Goal: Transaction & Acquisition: Purchase product/service

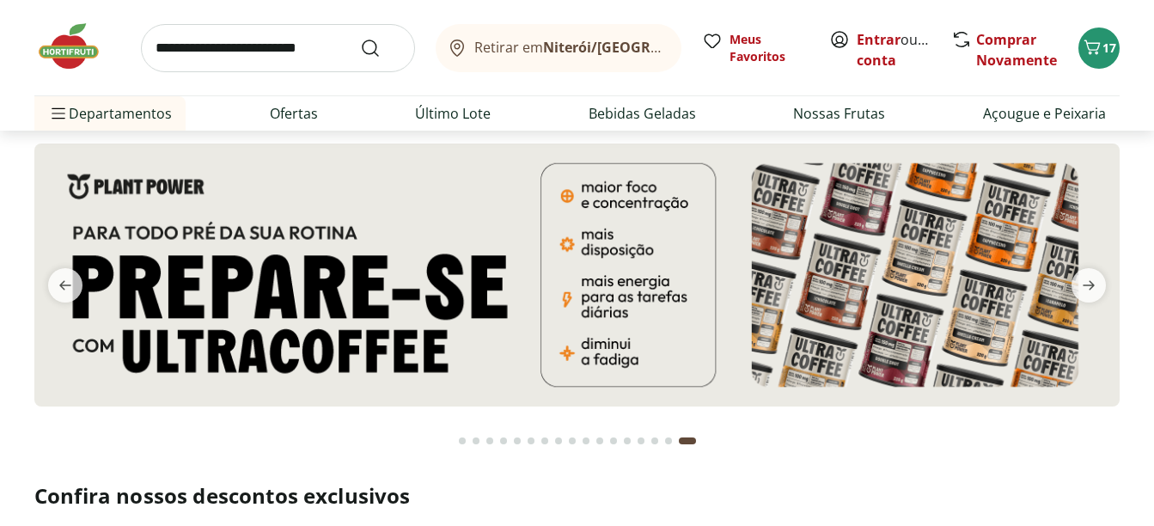
scroll to position [2, 0]
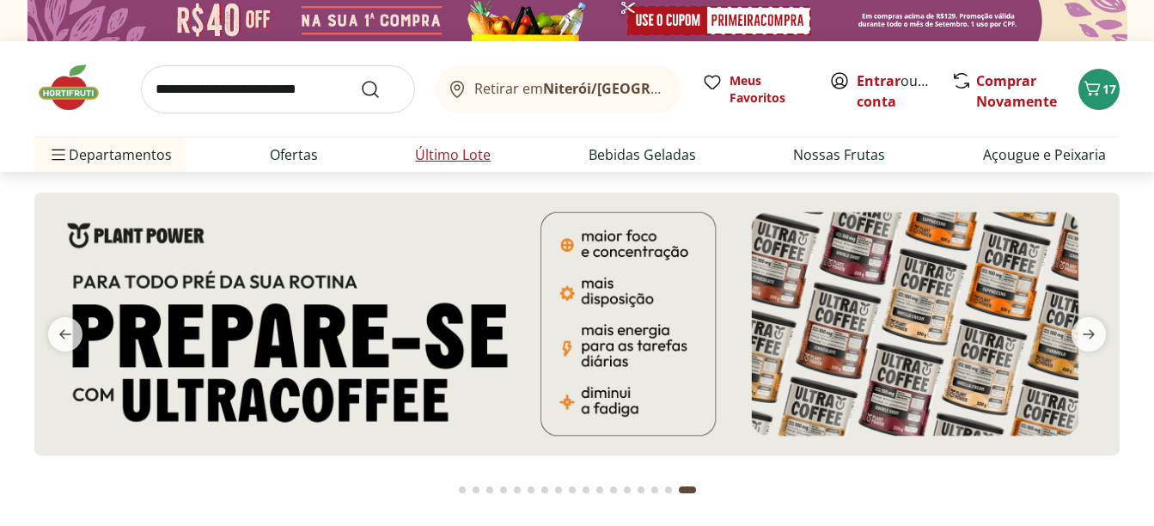
click at [466, 153] on link "Último Lote" at bounding box center [453, 154] width 76 height 21
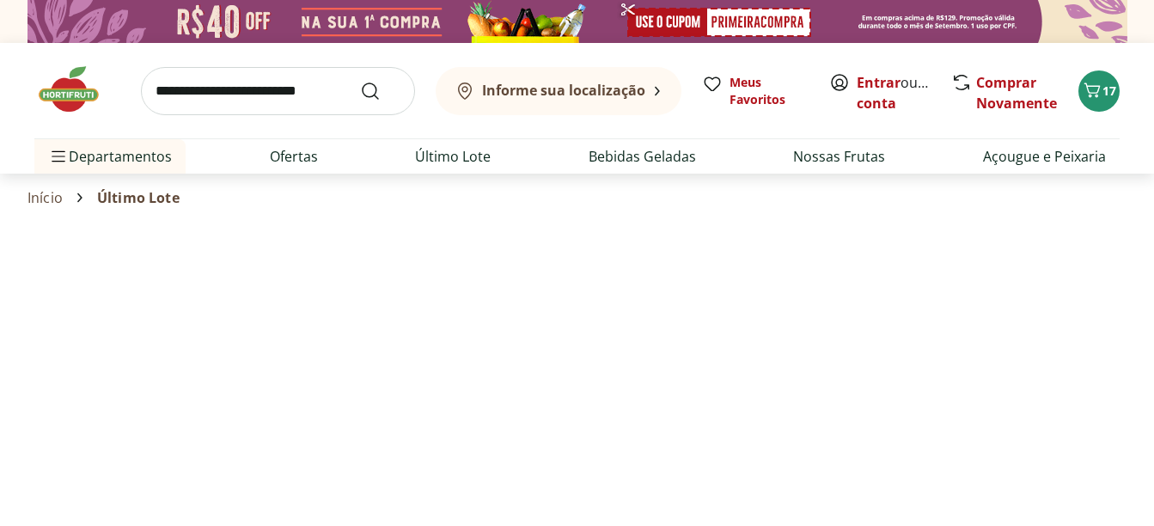
select select "**********"
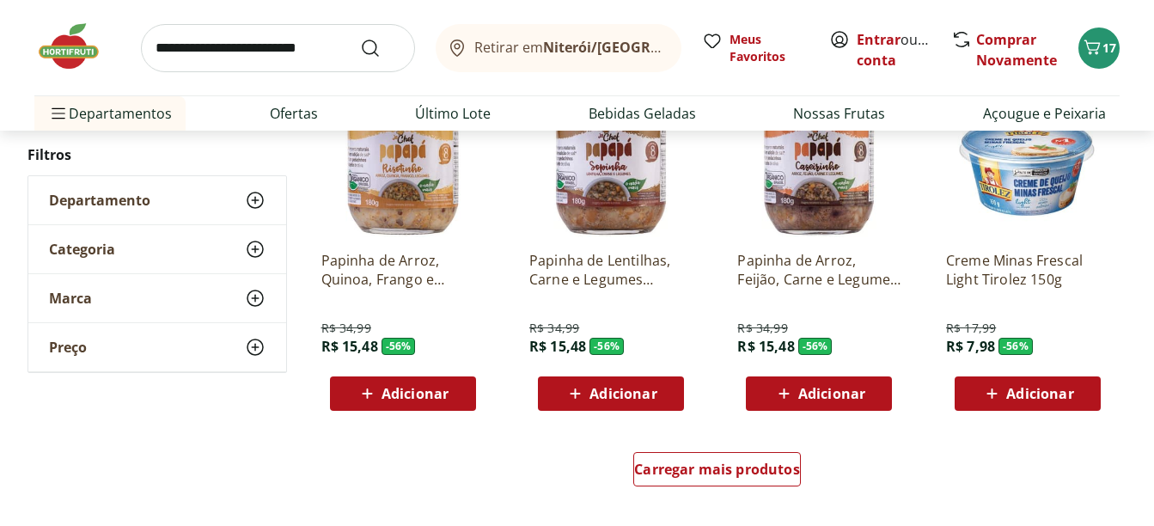
scroll to position [851, 0]
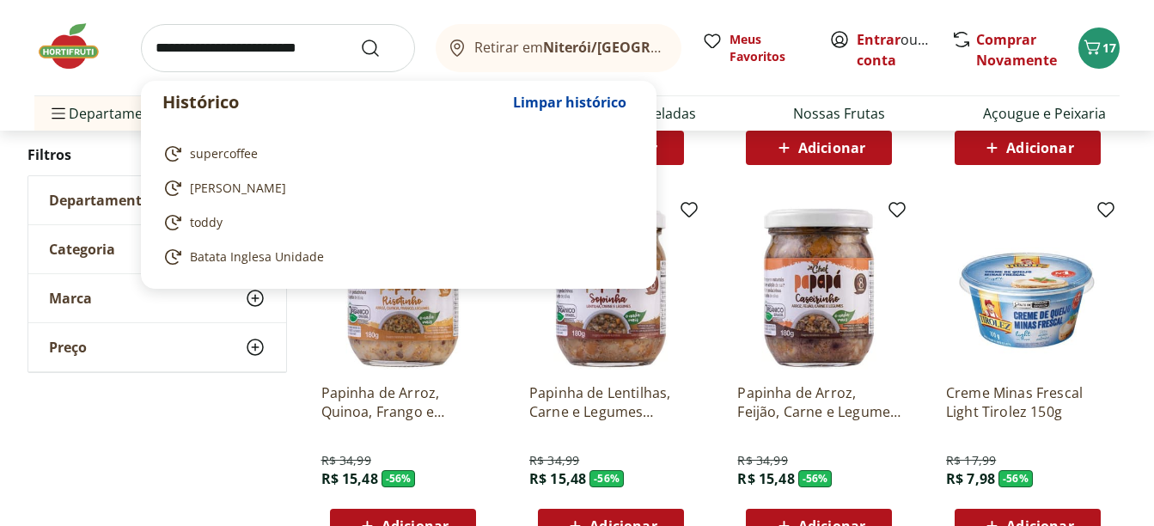
click at [312, 51] on input "search" at bounding box center [278, 48] width 274 height 48
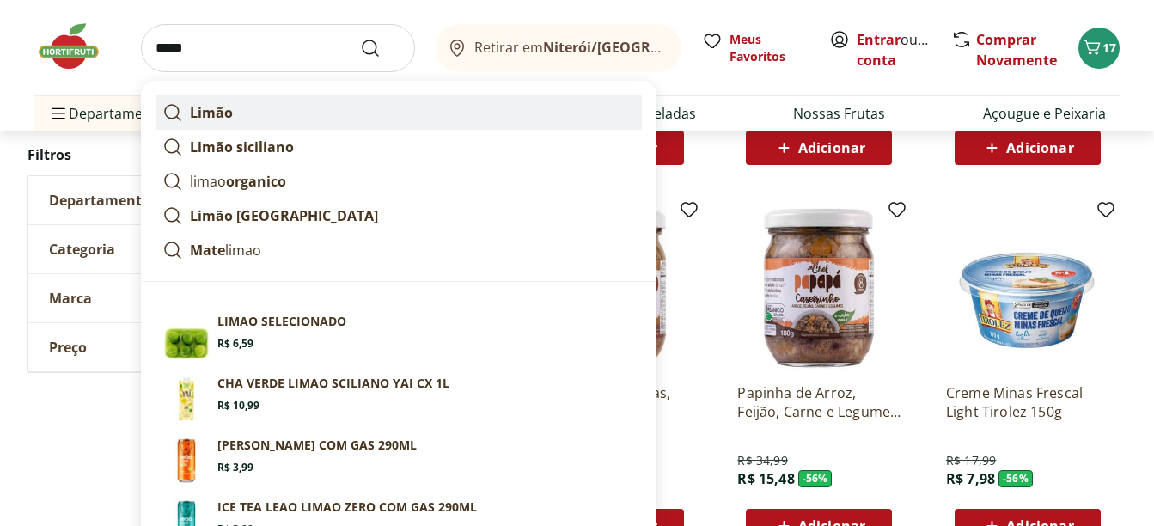
click at [319, 105] on link "Limão" at bounding box center [398, 112] width 486 height 34
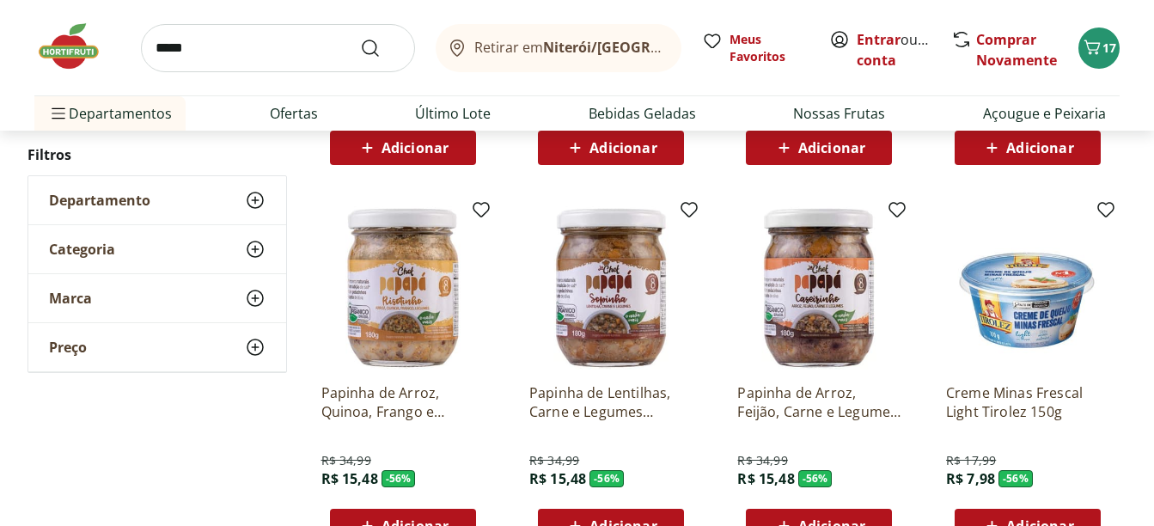
type input "*****"
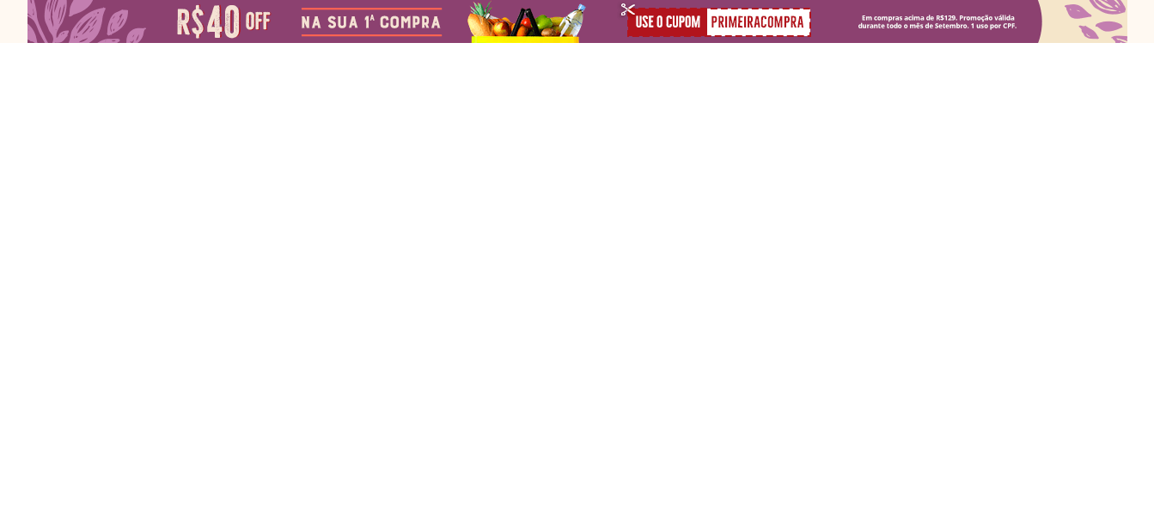
select select "**********"
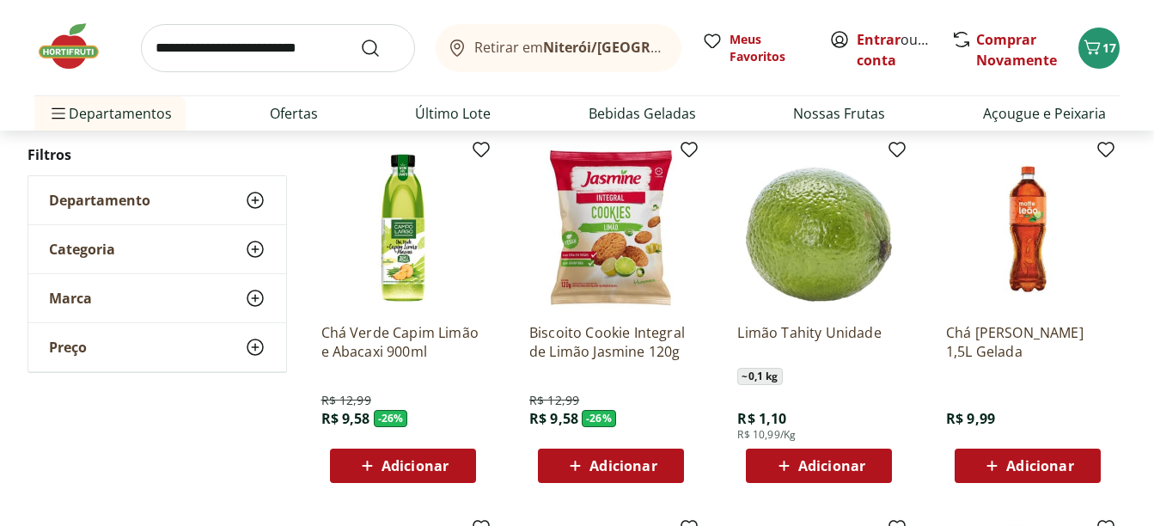
scroll to position [591, 0]
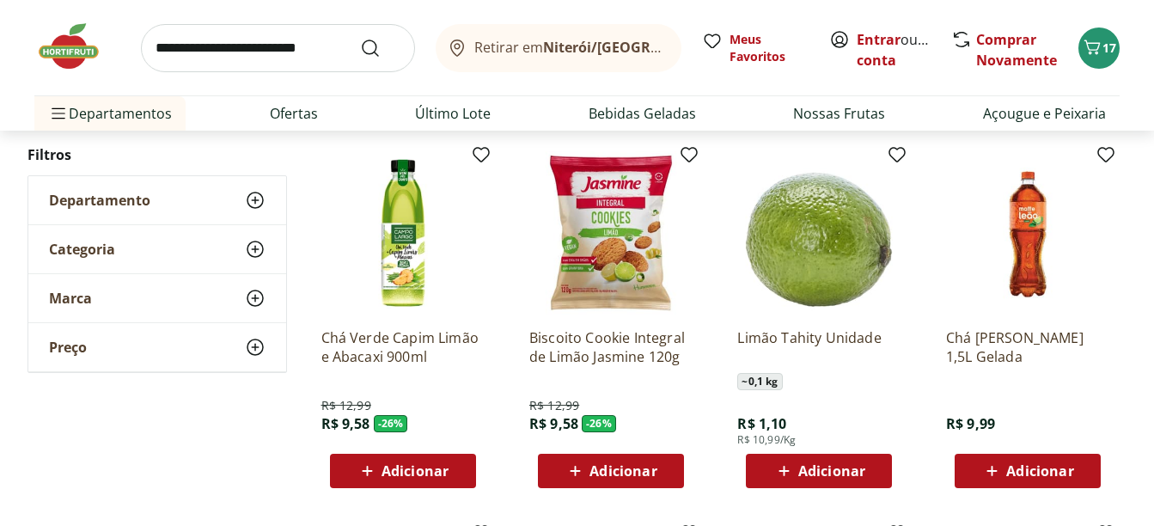
click at [818, 472] on span "Adicionar" at bounding box center [831, 471] width 67 height 14
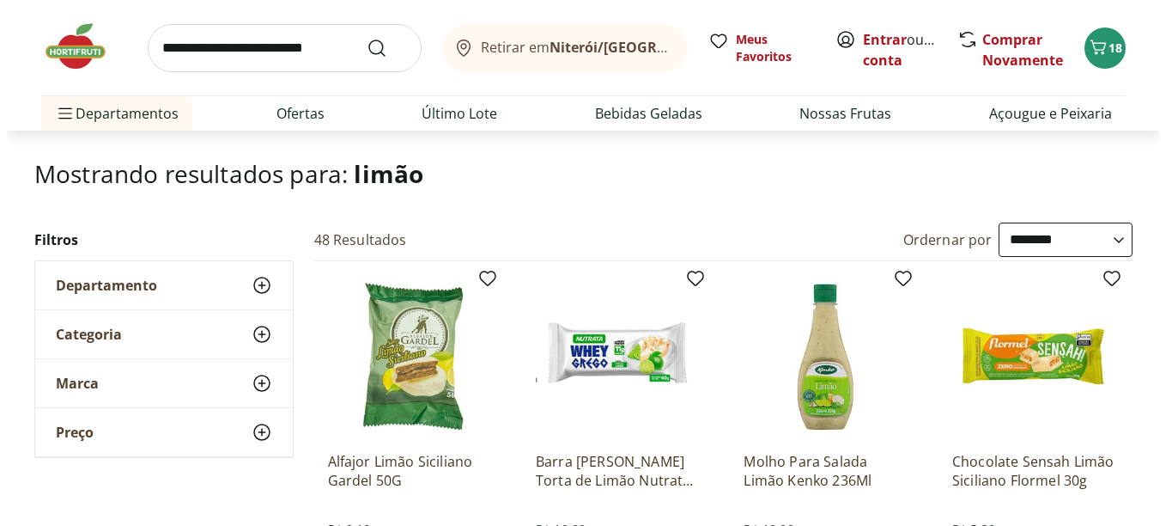
scroll to position [0, 0]
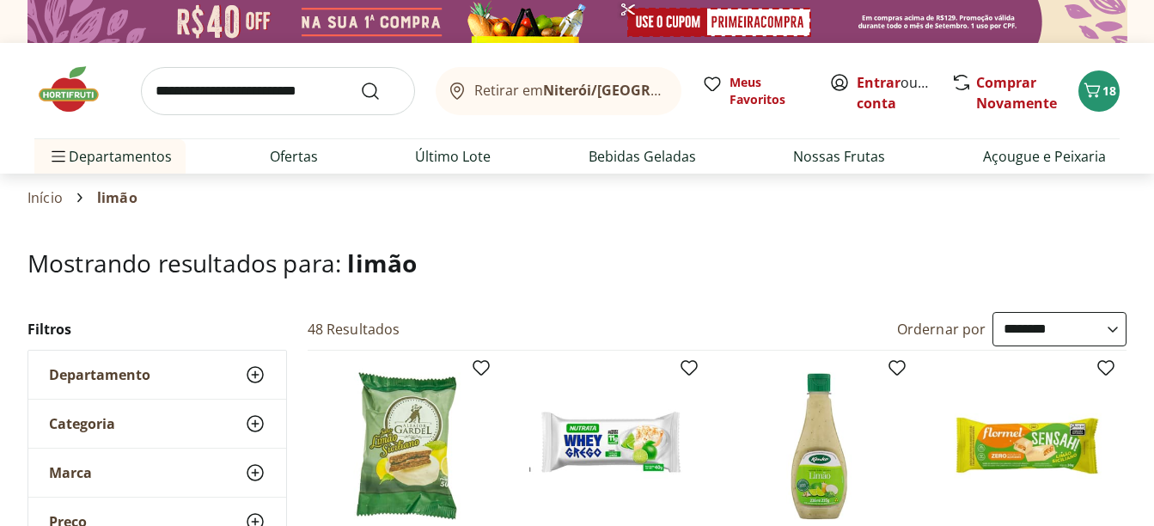
click at [71, 87] on img at bounding box center [77, 90] width 86 height 52
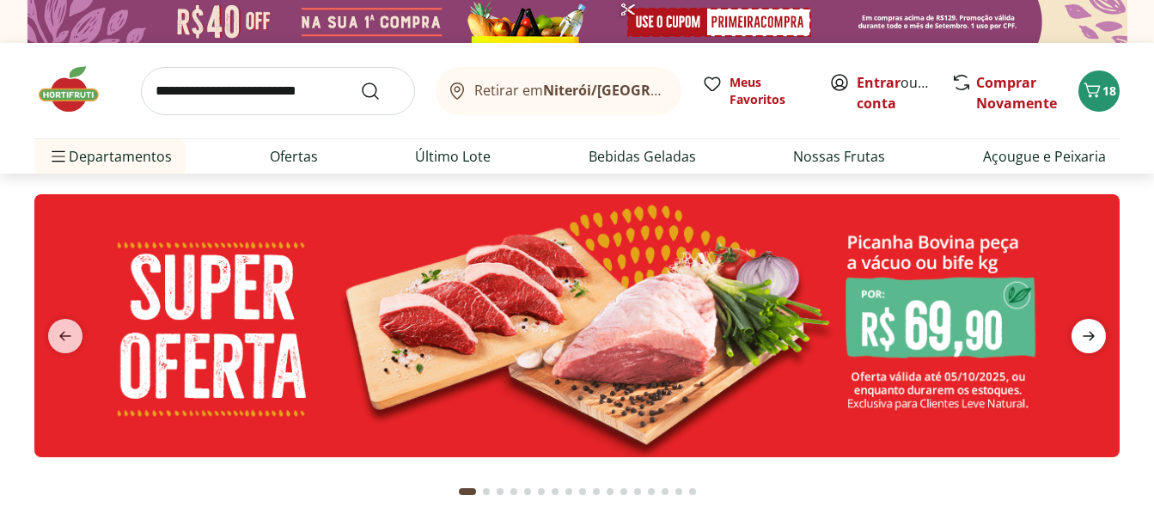
click at [1085, 338] on icon "next" at bounding box center [1088, 336] width 21 height 21
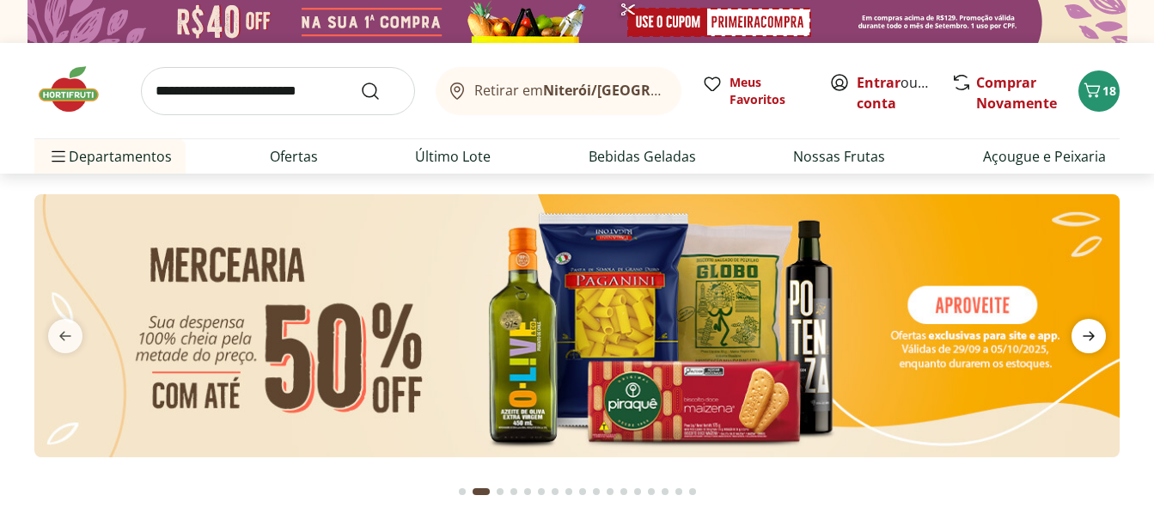
click at [1085, 338] on icon "next" at bounding box center [1088, 336] width 21 height 21
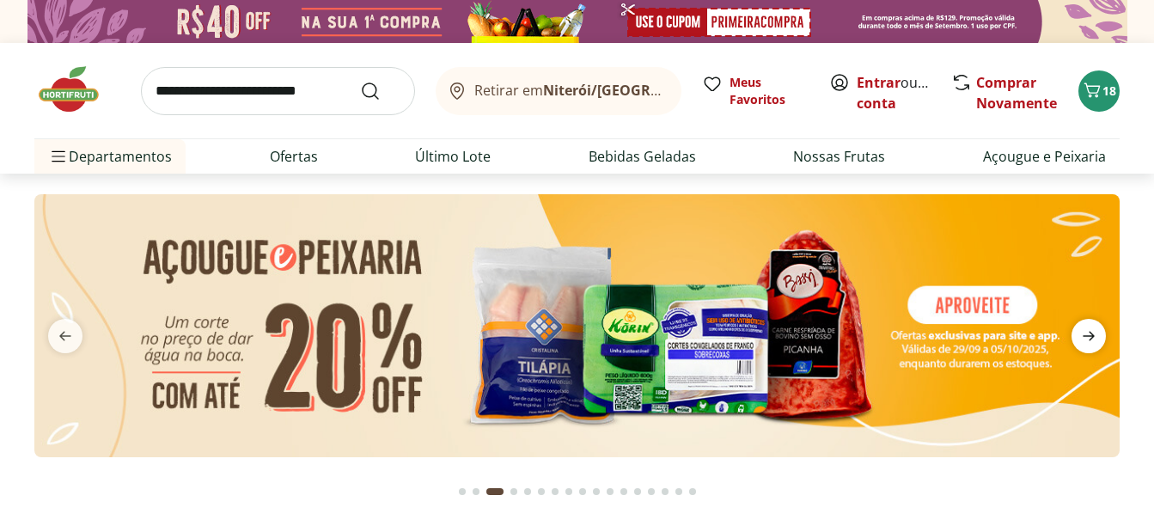
click at [1085, 338] on icon "next" at bounding box center [1088, 336] width 21 height 21
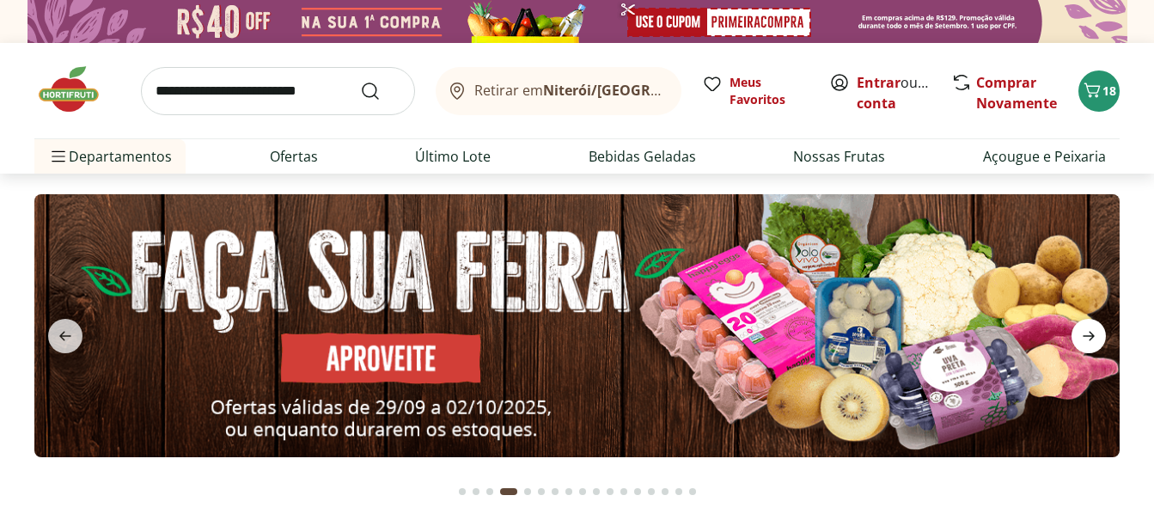
click at [1085, 338] on icon "next" at bounding box center [1088, 336] width 21 height 21
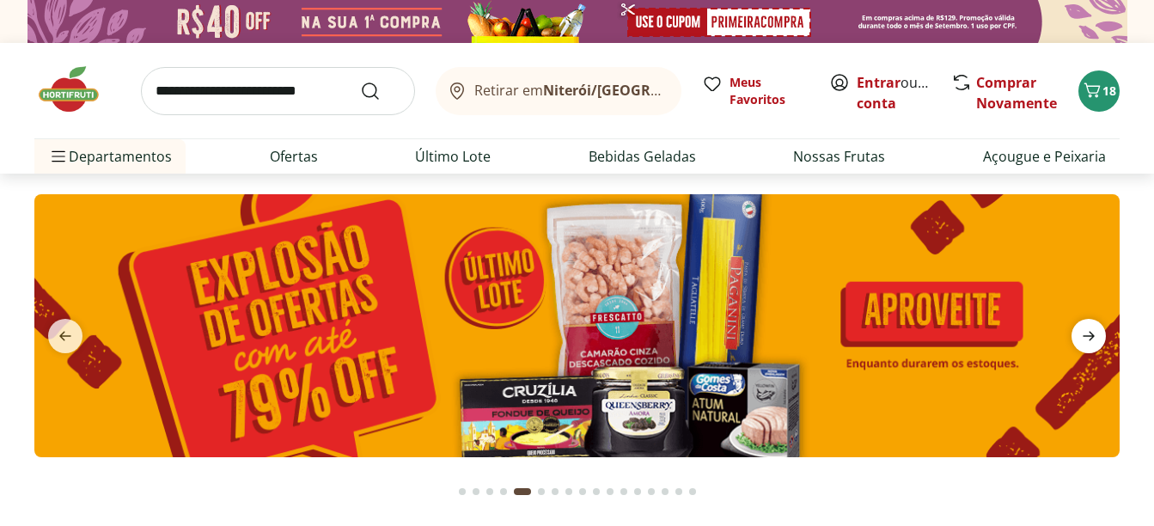
click at [1085, 338] on icon "next" at bounding box center [1088, 336] width 21 height 21
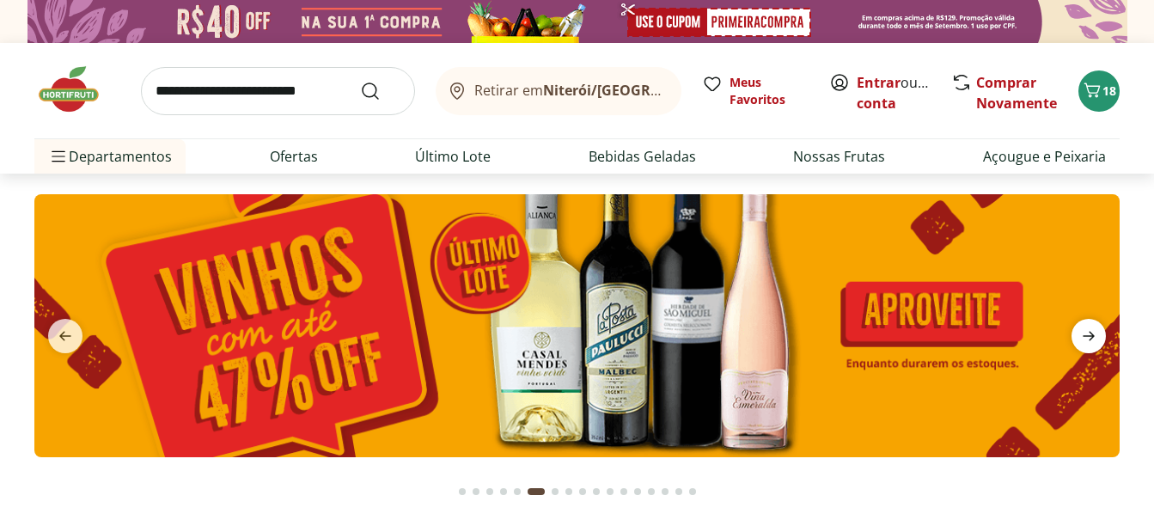
click at [1085, 338] on icon "next" at bounding box center [1088, 336] width 21 height 21
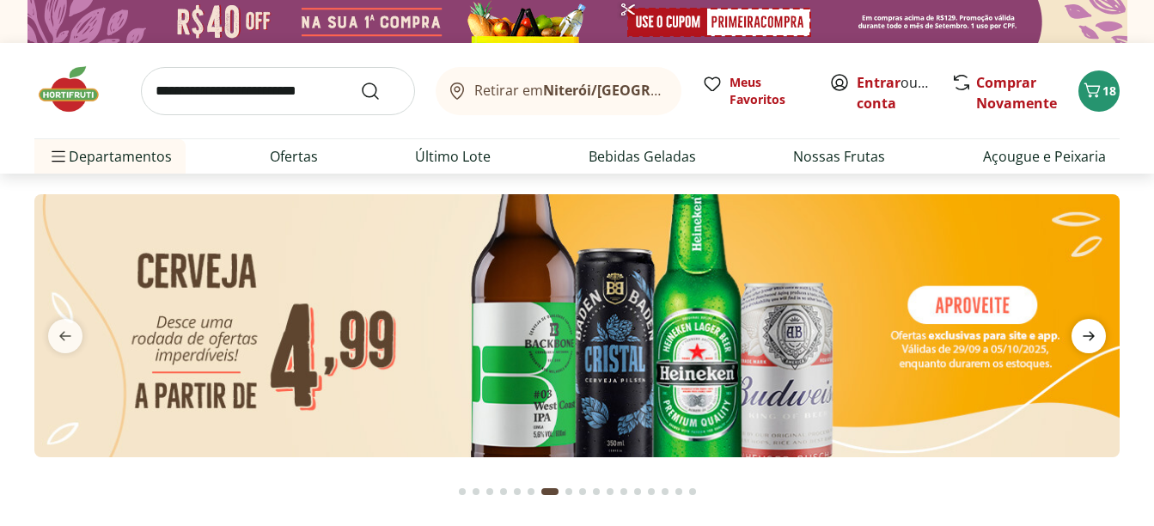
click at [1085, 338] on icon "next" at bounding box center [1088, 336] width 21 height 21
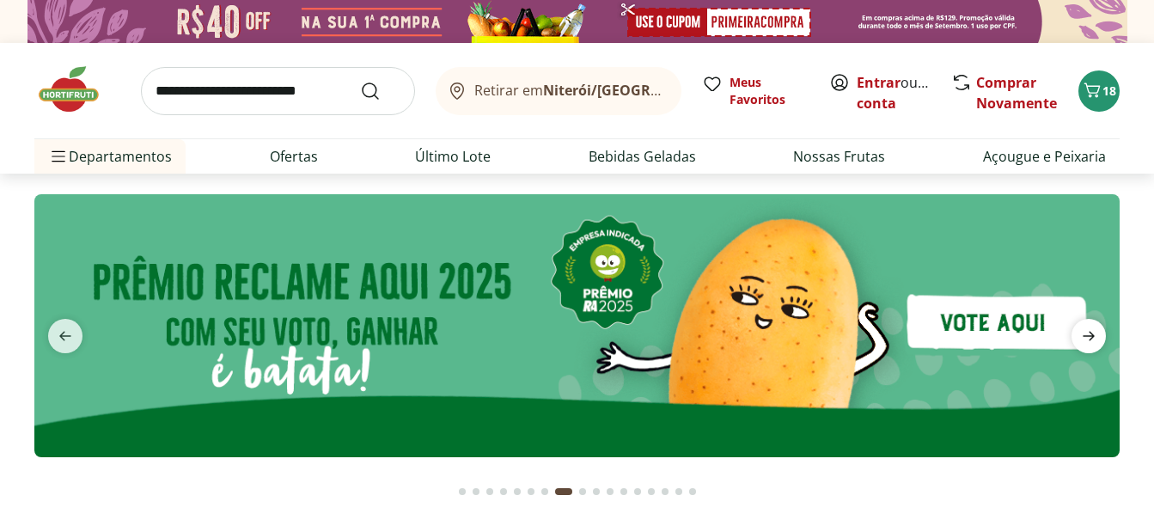
click at [1085, 338] on icon "next" at bounding box center [1088, 336] width 21 height 21
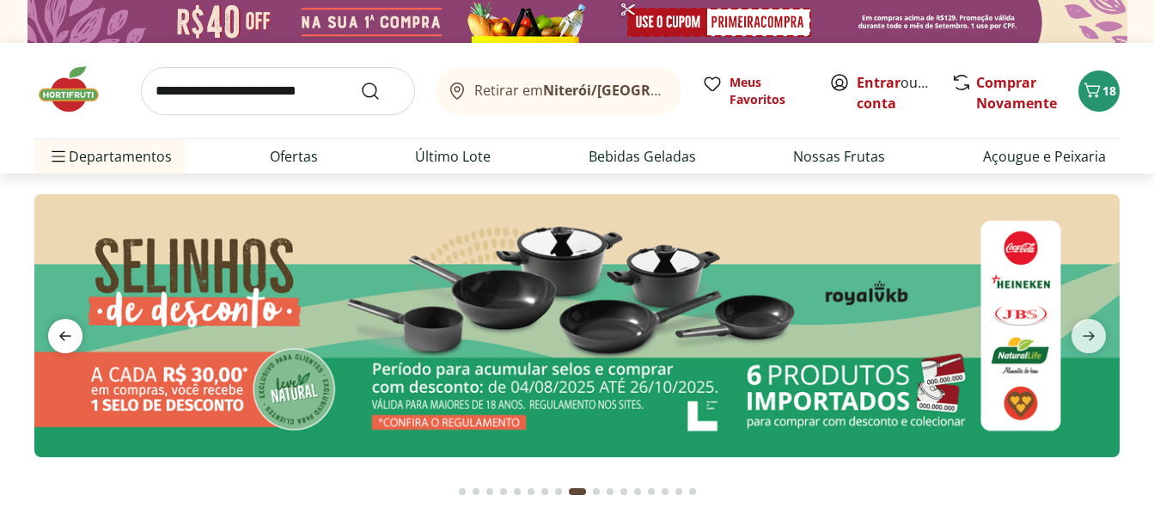
click at [79, 333] on span "previous" at bounding box center [65, 336] width 34 height 34
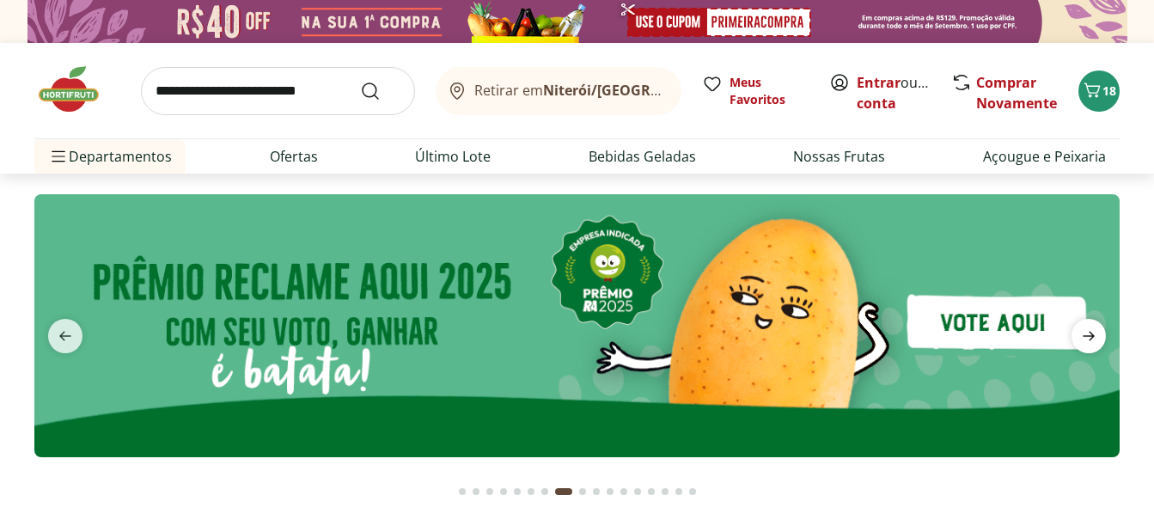
click at [1084, 333] on icon "next" at bounding box center [1088, 336] width 21 height 21
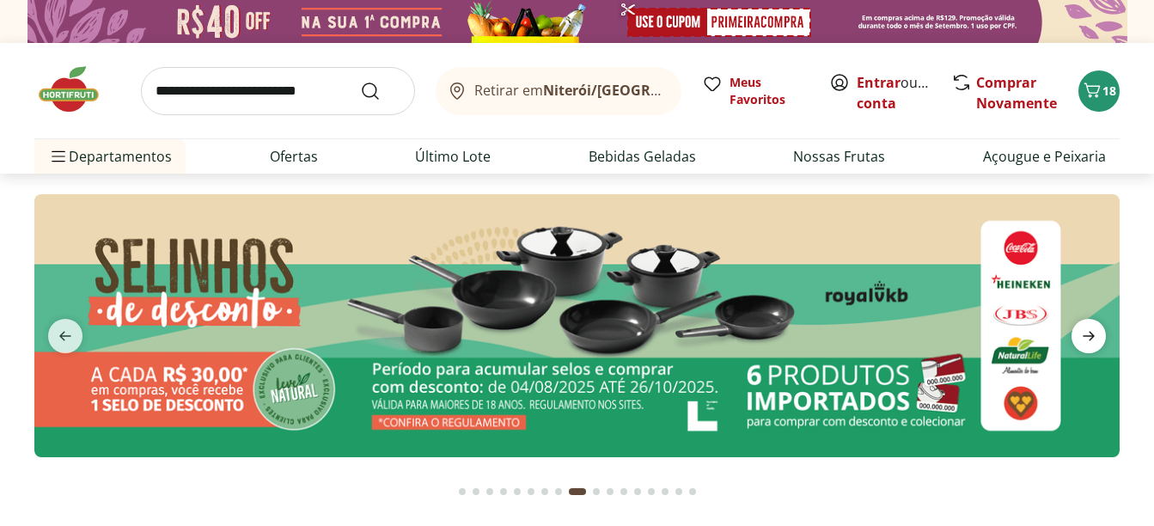
click at [1082, 332] on icon "next" at bounding box center [1088, 336] width 21 height 21
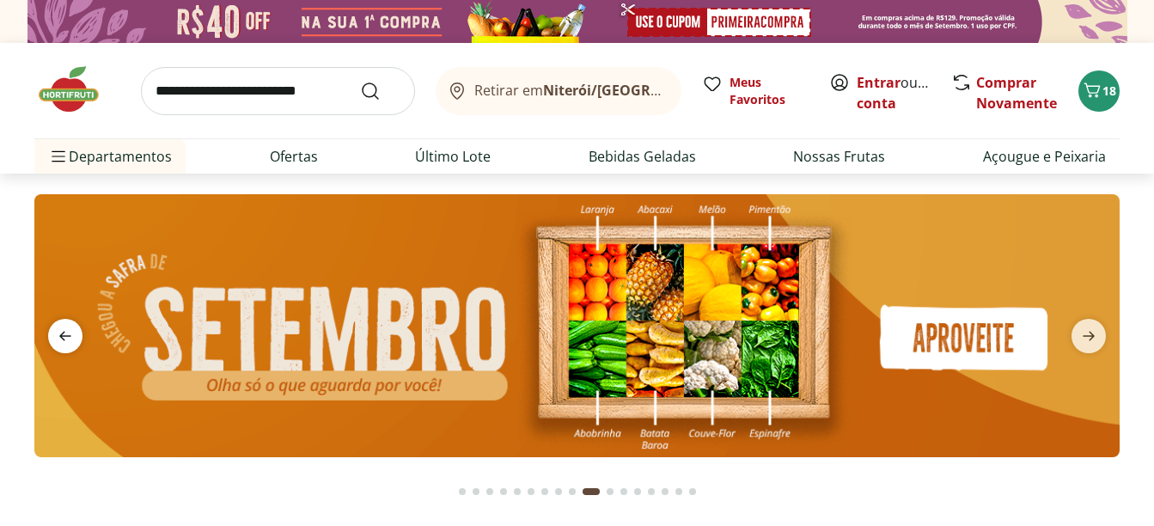
click at [70, 334] on icon "previous" at bounding box center [65, 336] width 21 height 21
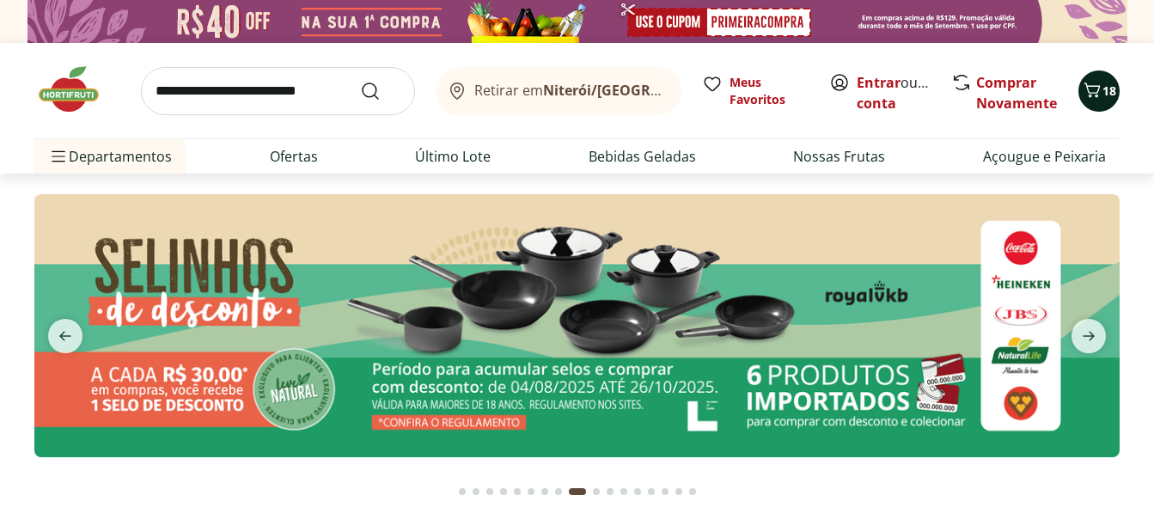
click at [1092, 95] on icon "Carrinho" at bounding box center [1091, 90] width 21 height 21
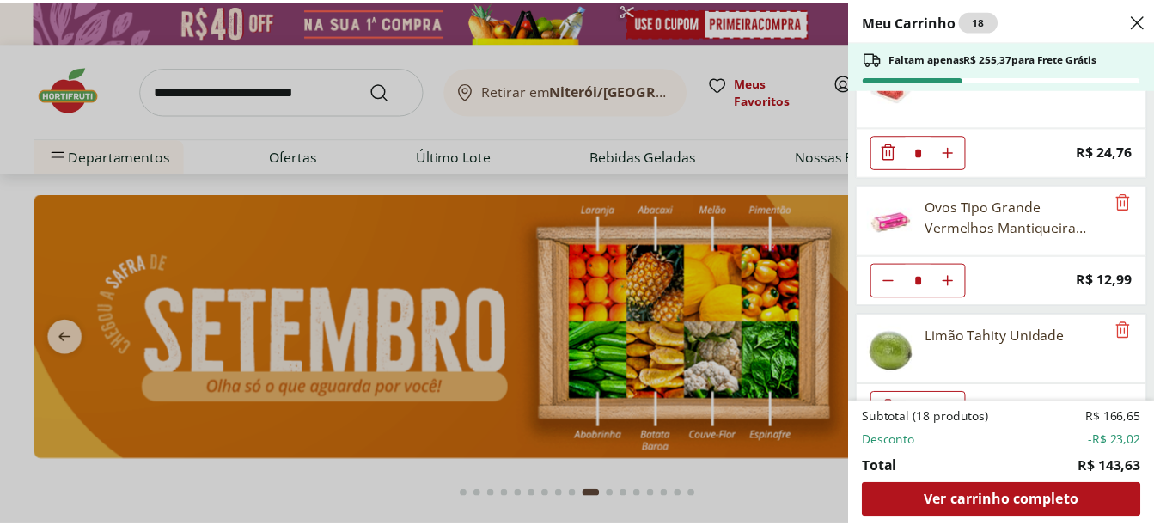
scroll to position [854, 0]
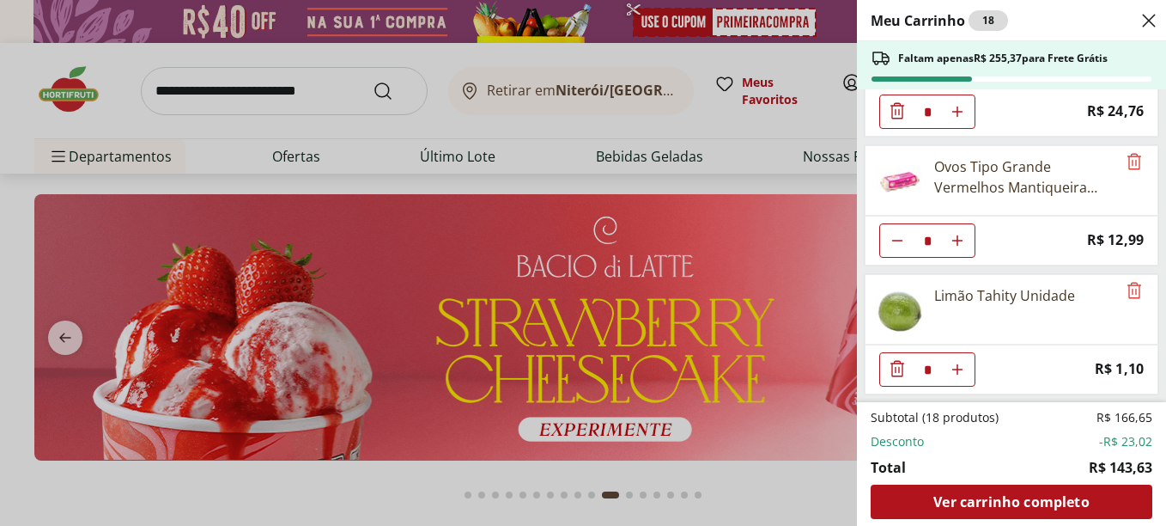
click at [1146, 23] on use "Close" at bounding box center [1149, 20] width 21 height 21
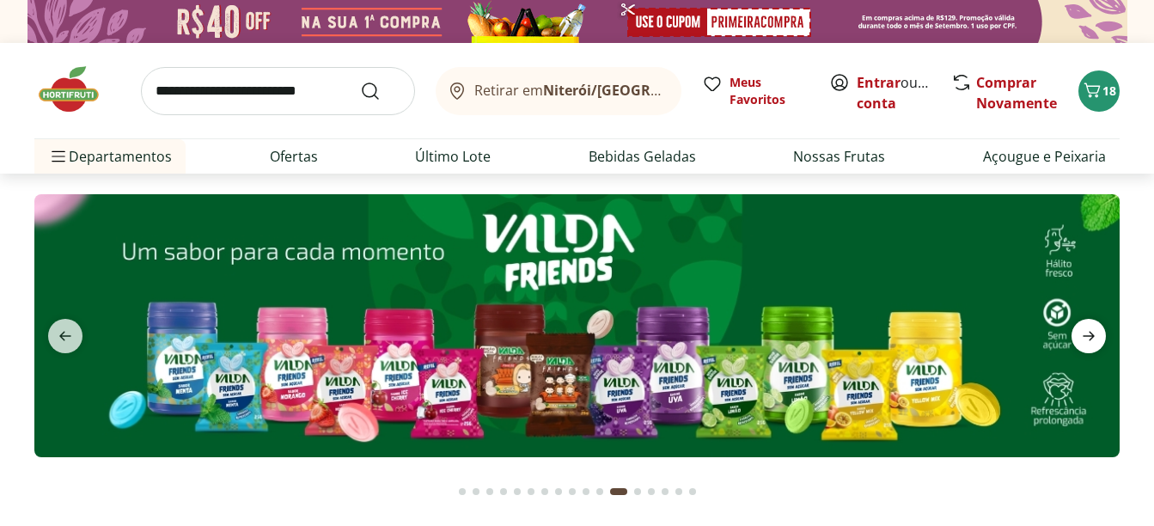
click at [1094, 329] on icon "next" at bounding box center [1088, 336] width 21 height 21
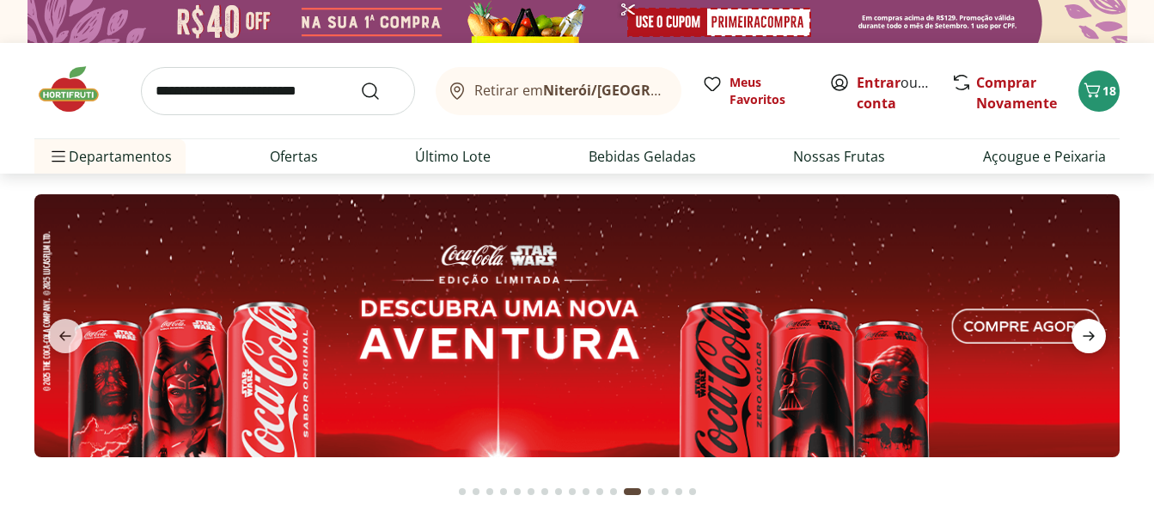
click at [1094, 329] on icon "next" at bounding box center [1088, 336] width 21 height 21
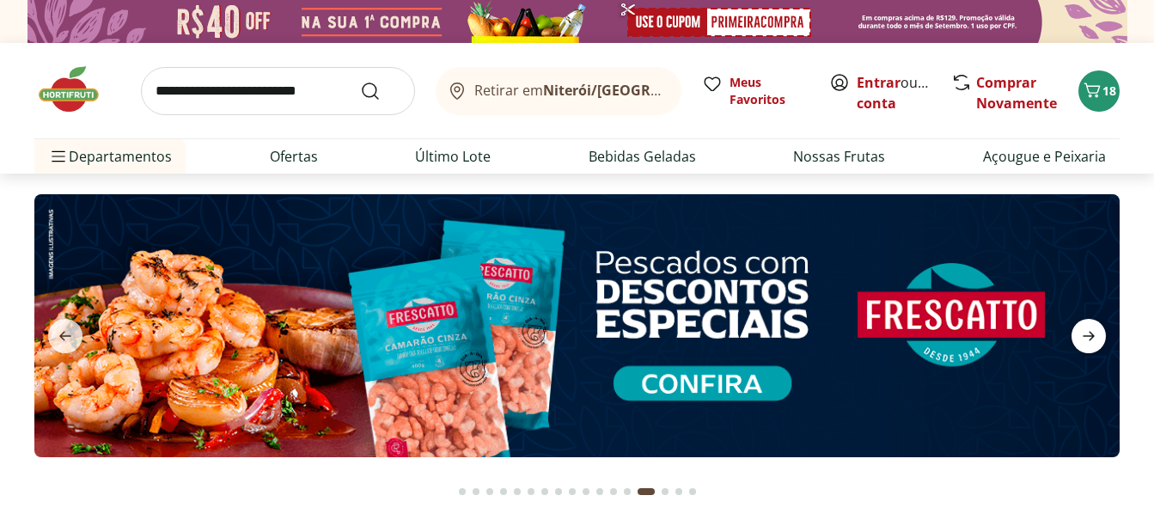
click at [1094, 329] on icon "next" at bounding box center [1088, 336] width 21 height 21
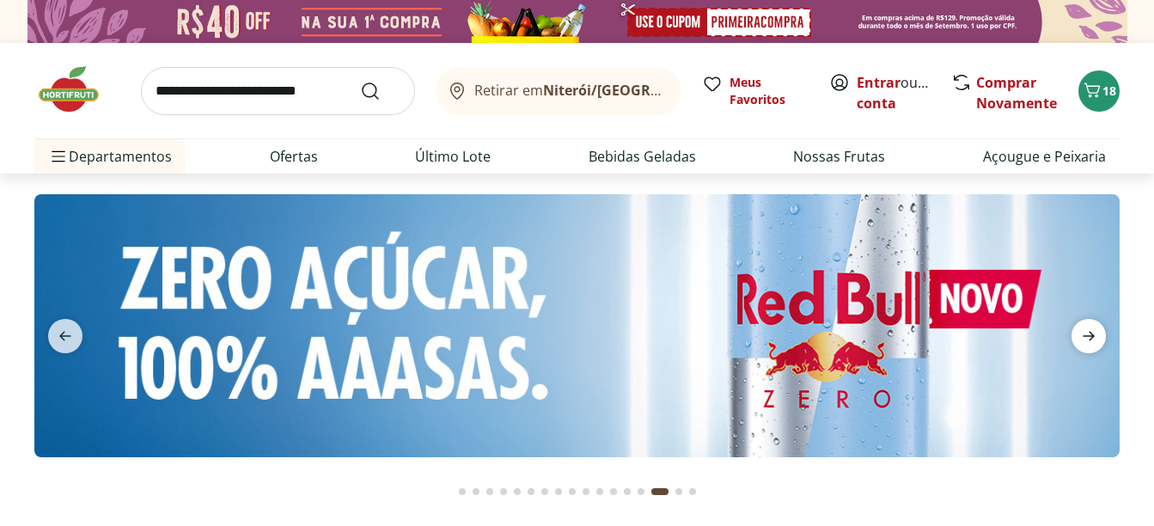
click at [1094, 329] on icon "next" at bounding box center [1088, 336] width 21 height 21
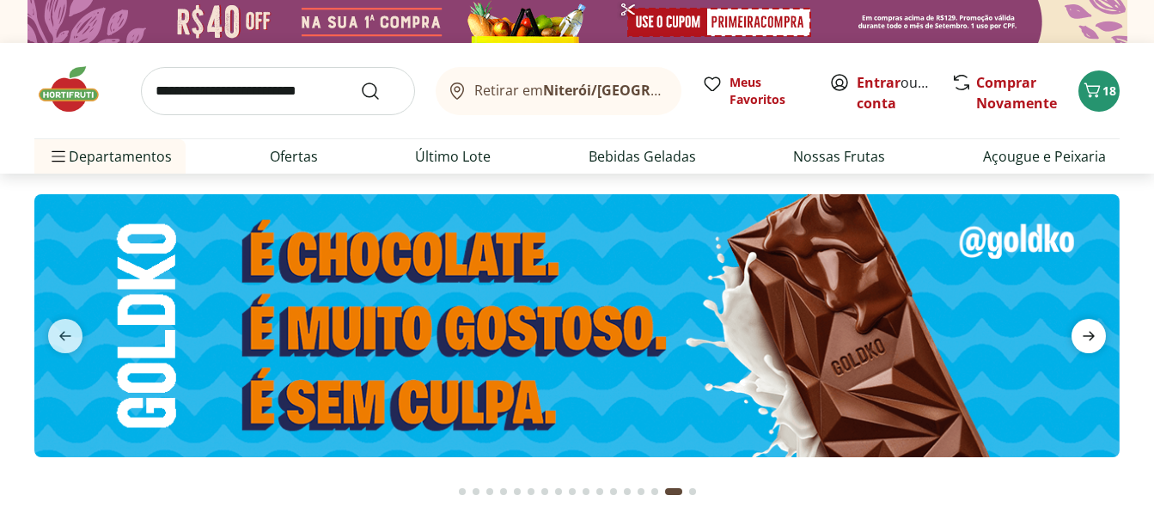
click at [1094, 329] on icon "next" at bounding box center [1088, 336] width 21 height 21
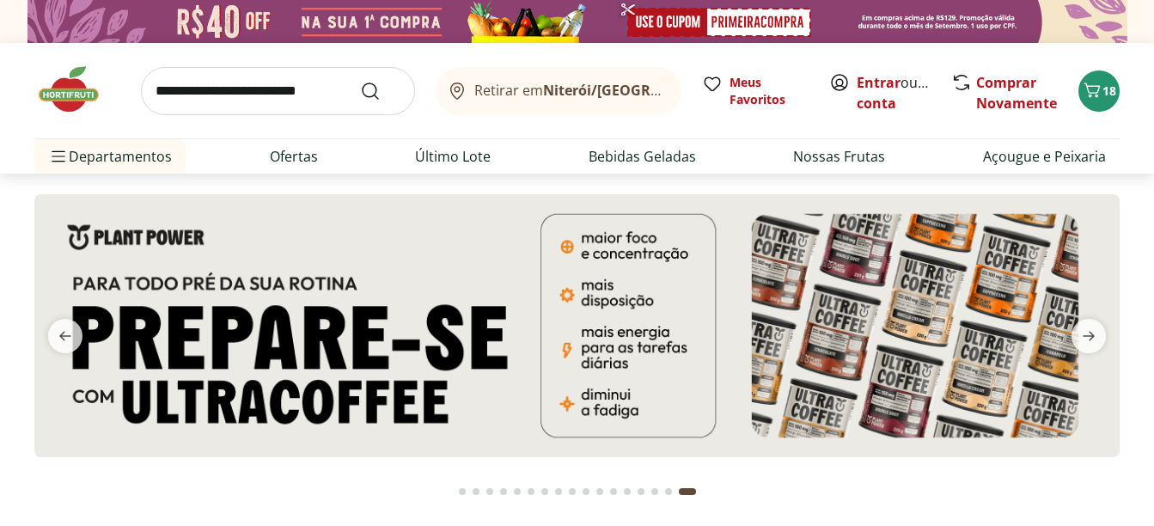
click at [184, 82] on input "search" at bounding box center [278, 91] width 274 height 48
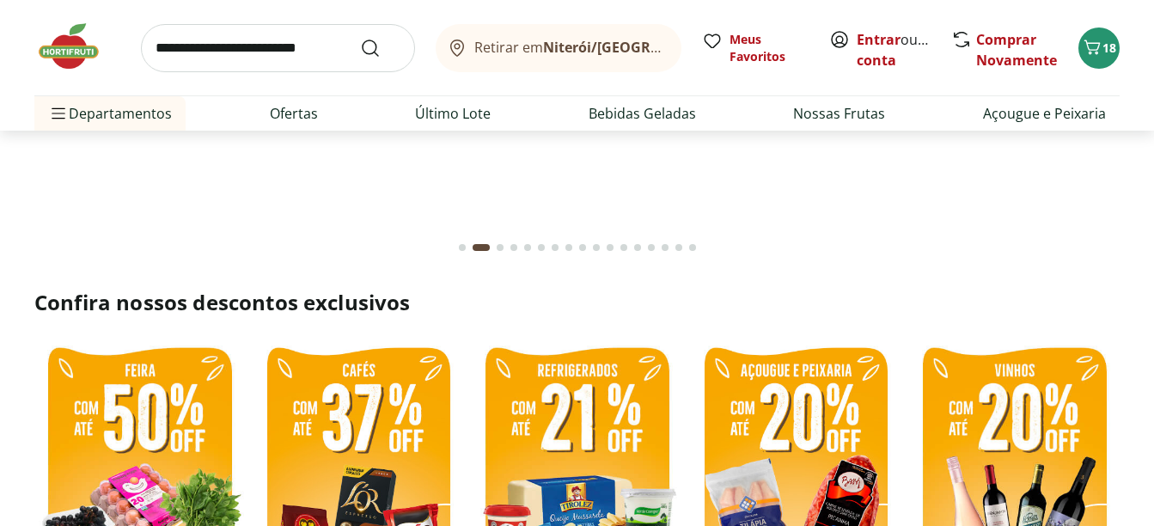
scroll to position [403, 0]
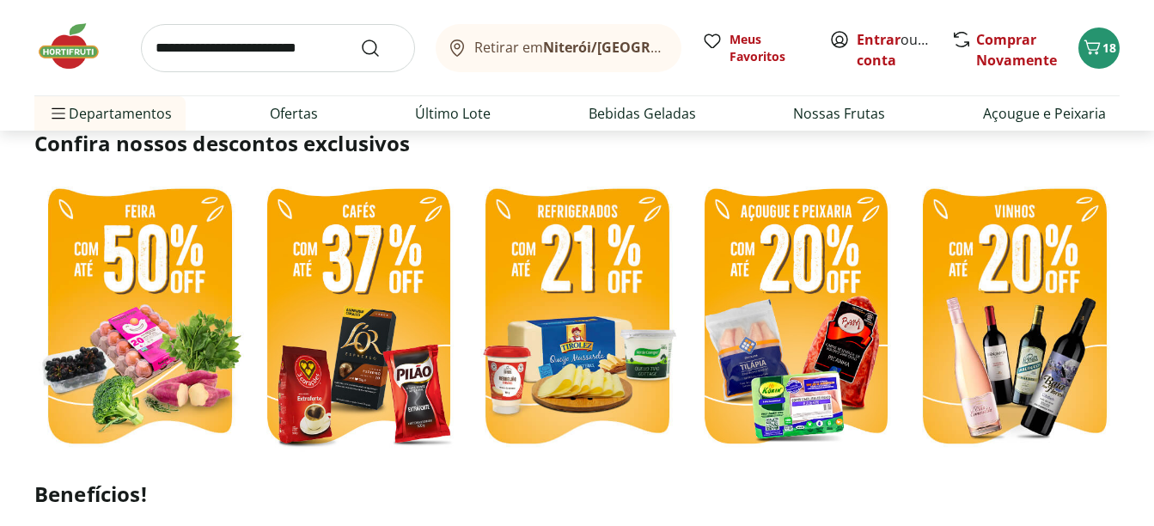
click at [632, 309] on img at bounding box center [577, 318] width 210 height 281
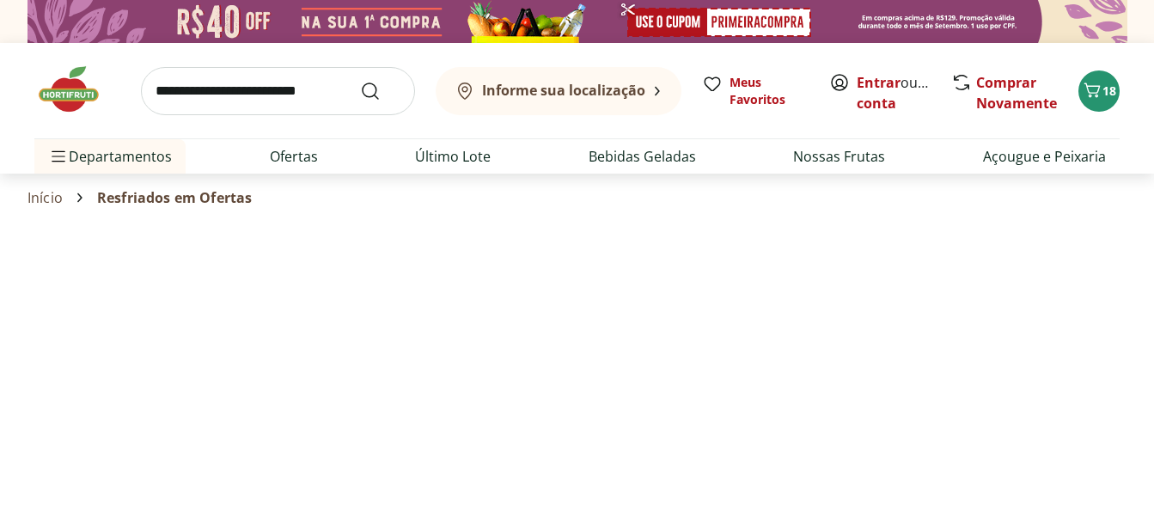
select select "**********"
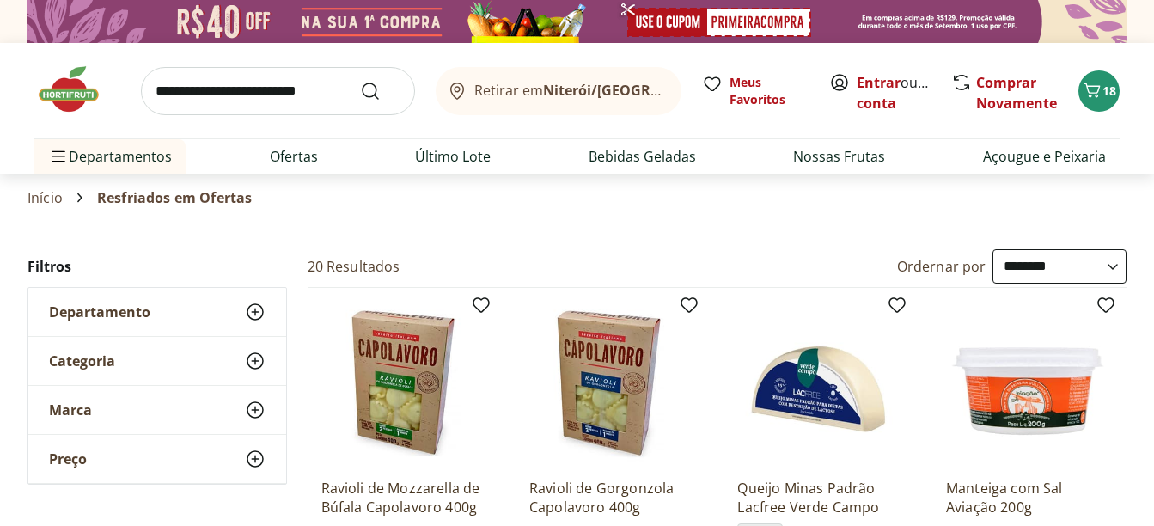
click at [76, 90] on img at bounding box center [77, 90] width 86 height 52
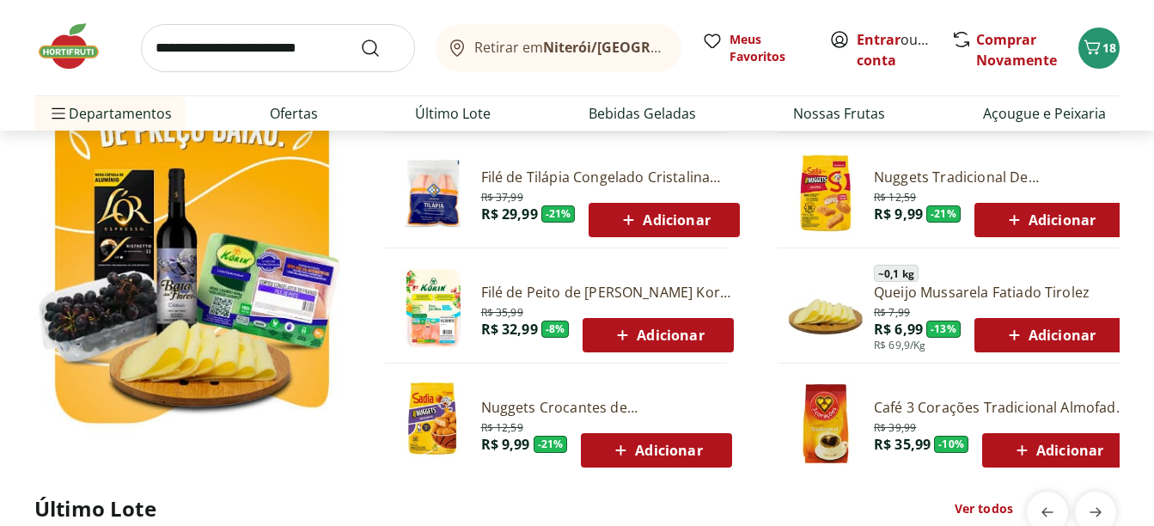
scroll to position [1024, 0]
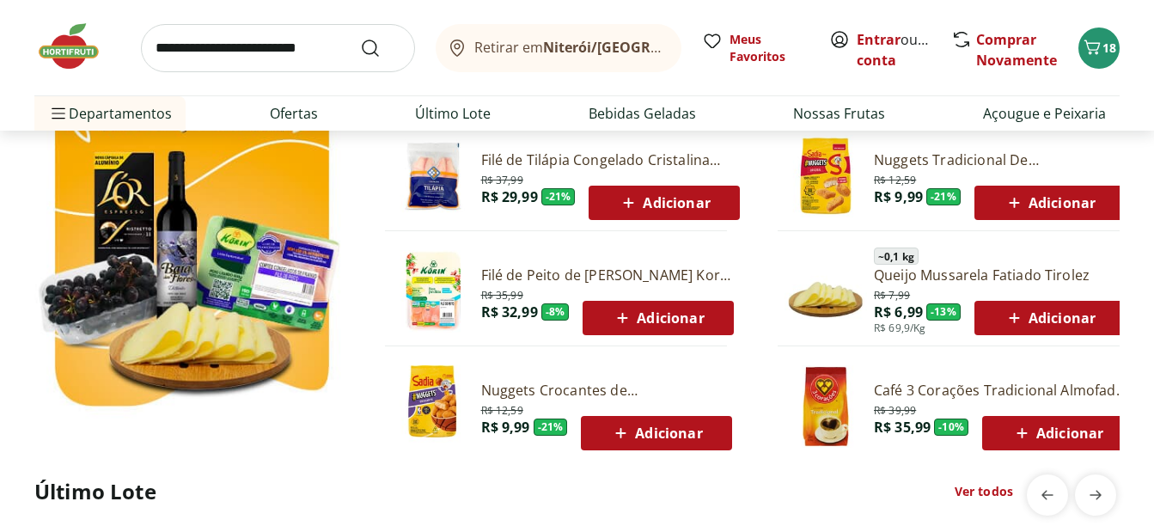
click at [564, 389] on link "Nuggets Crocantes de [PERSON_NAME] 300g" at bounding box center [606, 390] width 251 height 19
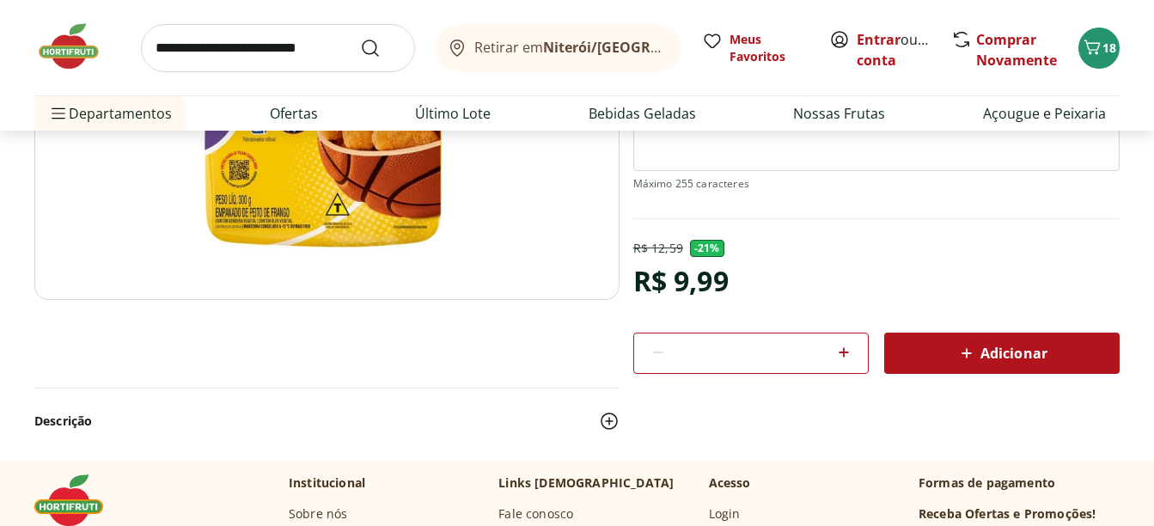
scroll to position [450, 0]
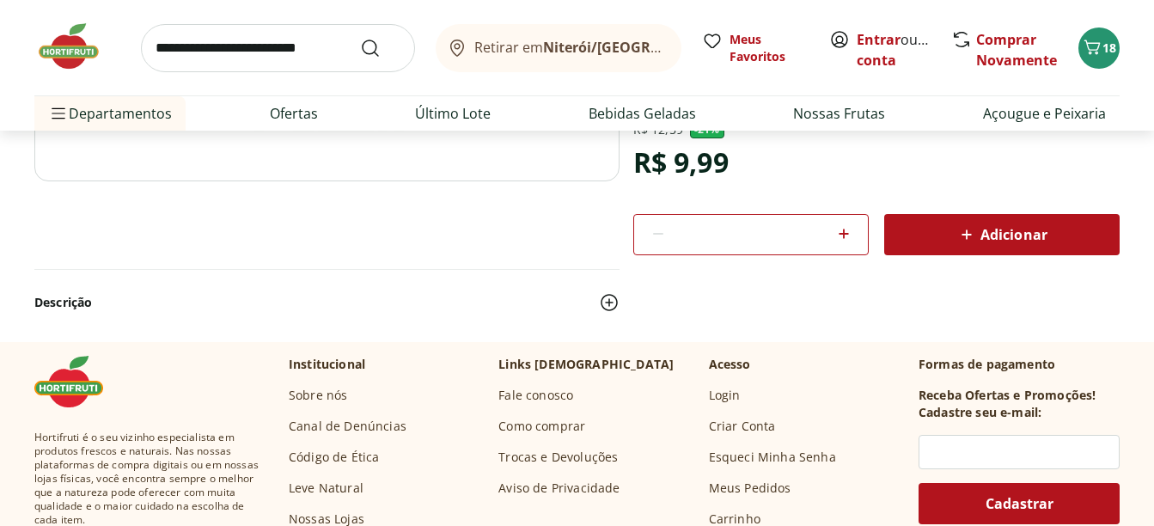
click at [984, 232] on span "Adicionar" at bounding box center [1001, 234] width 91 height 21
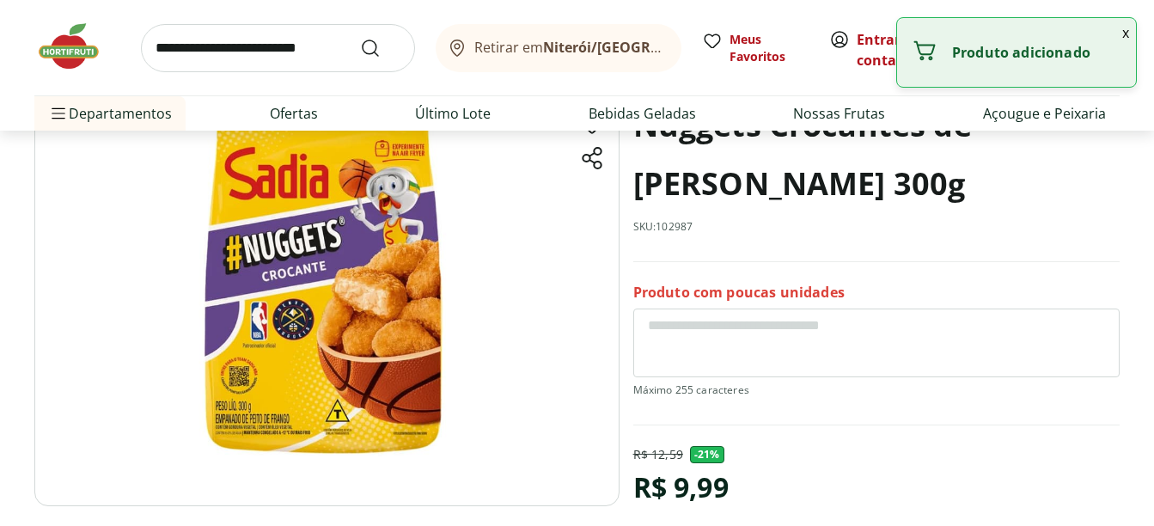
scroll to position [0, 0]
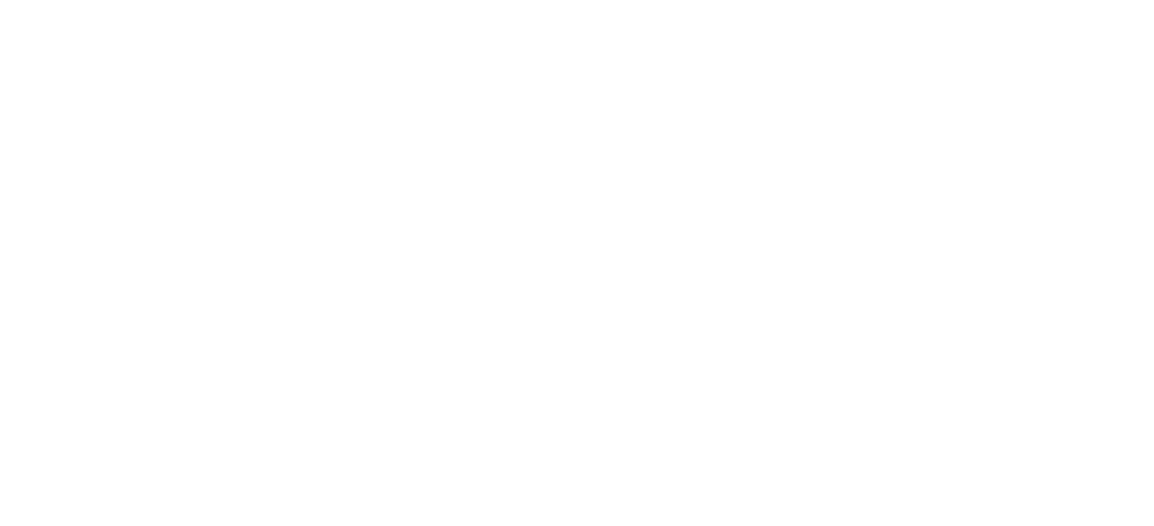
scroll to position [1024, 0]
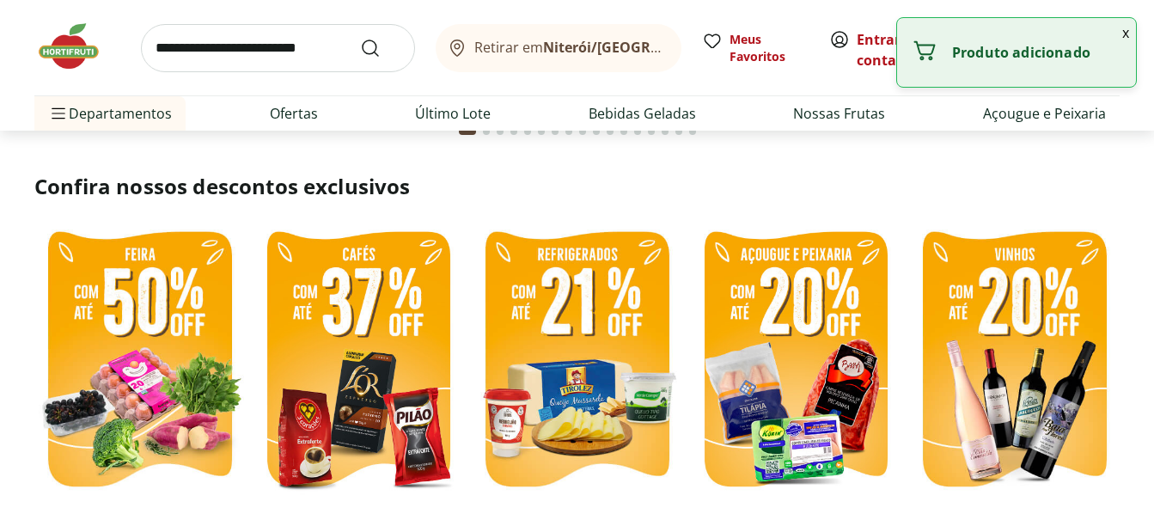
click at [584, 379] on img at bounding box center [577, 361] width 210 height 281
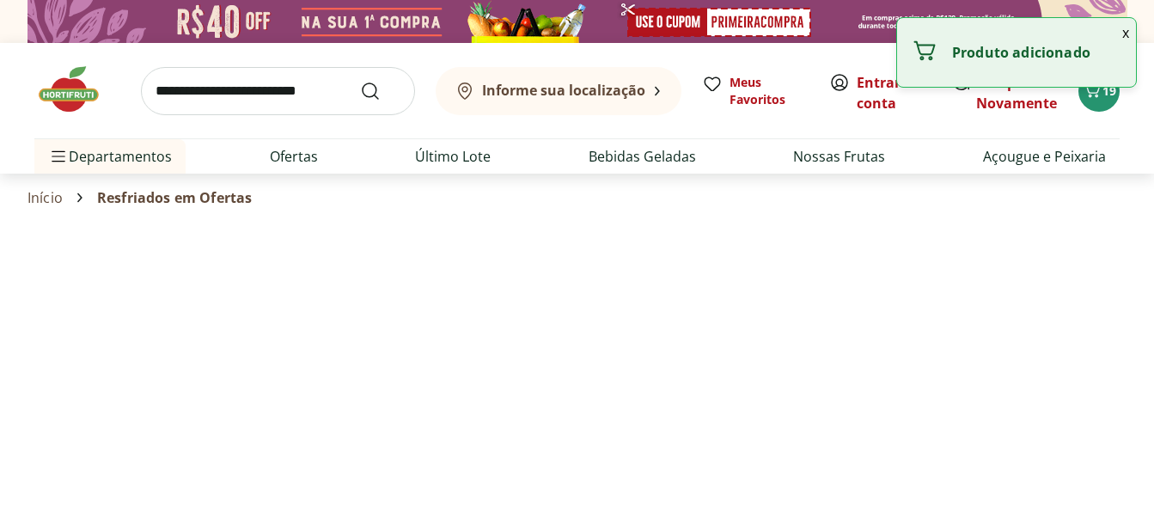
select select "**********"
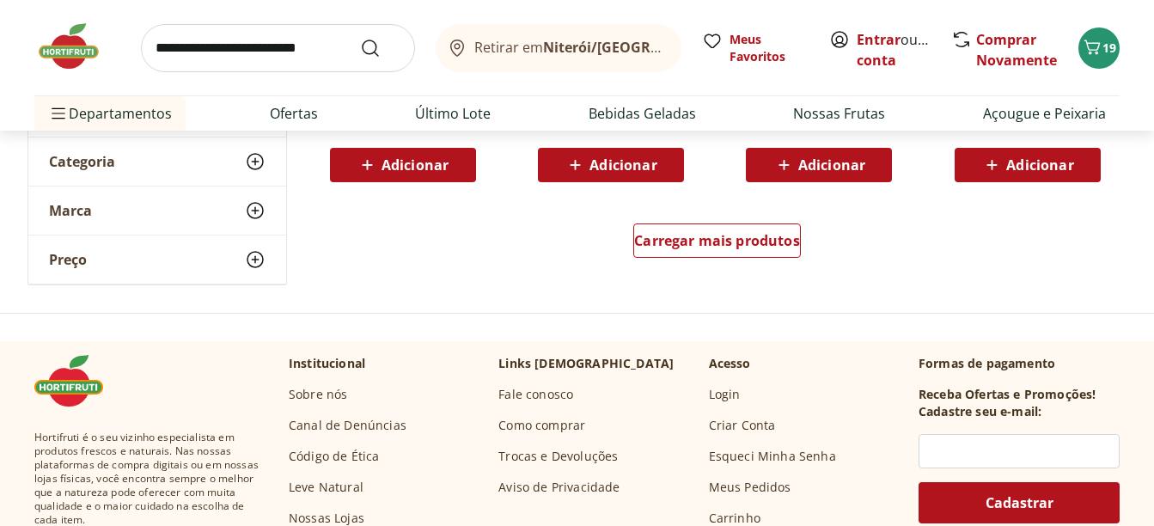
scroll to position [1222, 0]
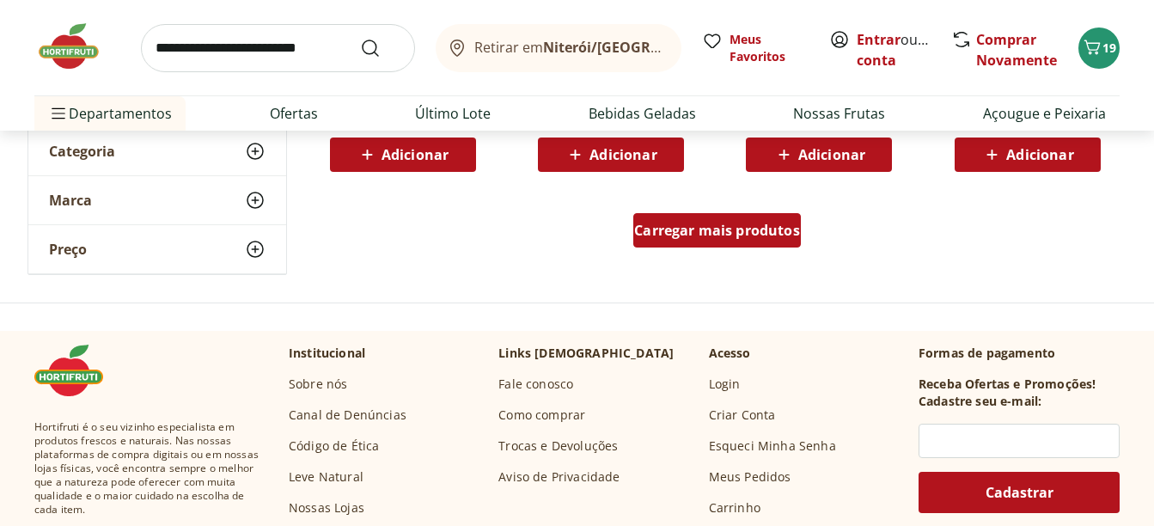
click at [744, 231] on span "Carregar mais produtos" at bounding box center [717, 230] width 166 height 14
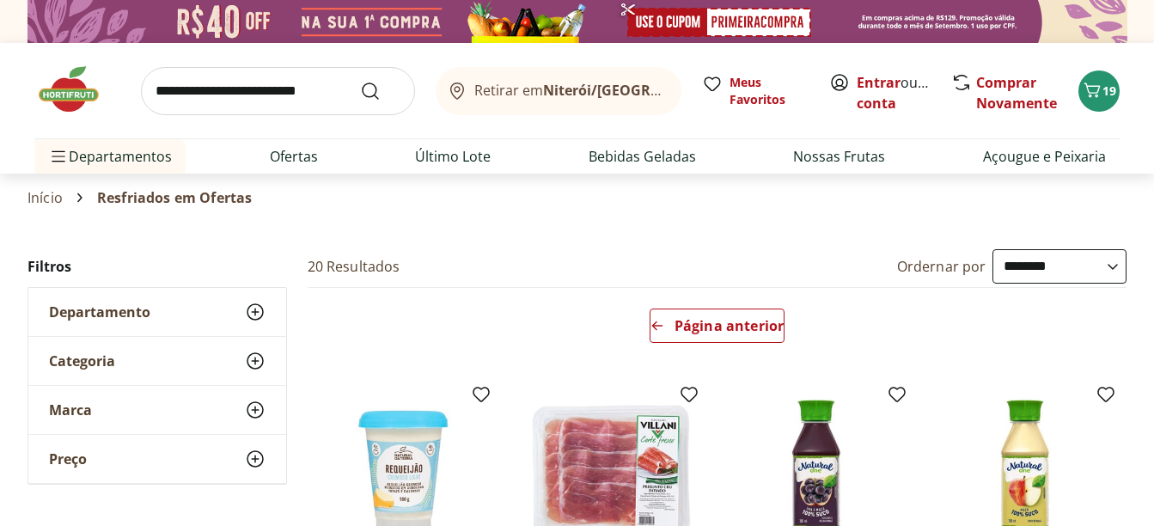
click at [71, 92] on img at bounding box center [77, 90] width 86 height 52
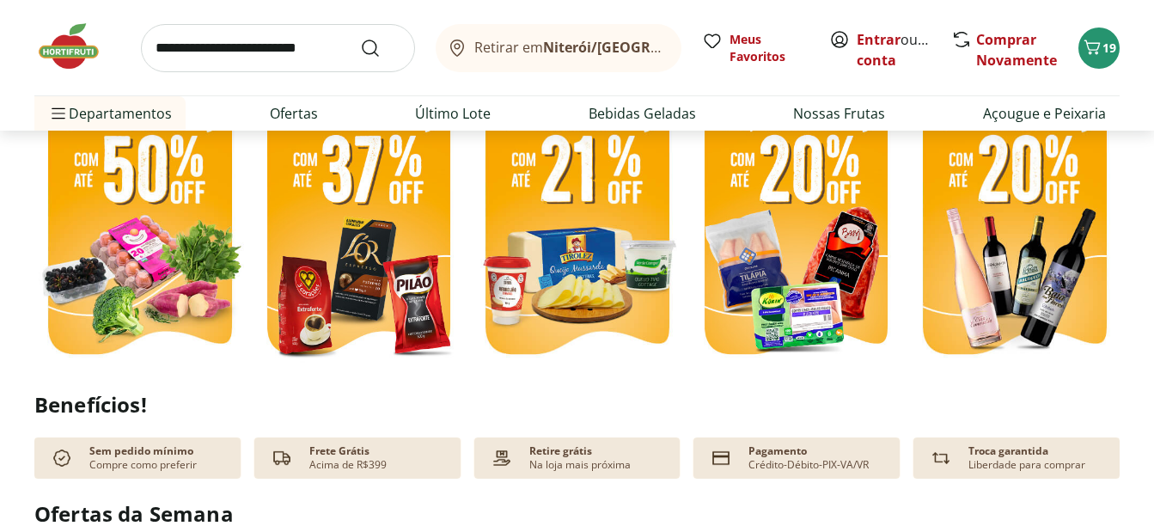
scroll to position [405, 0]
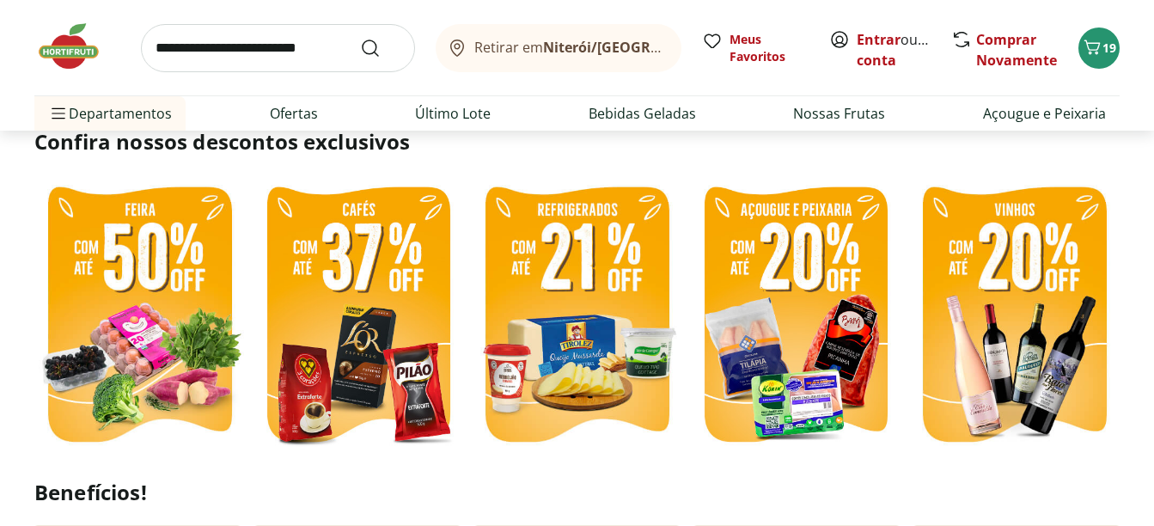
click at [378, 293] on img at bounding box center [358, 316] width 210 height 281
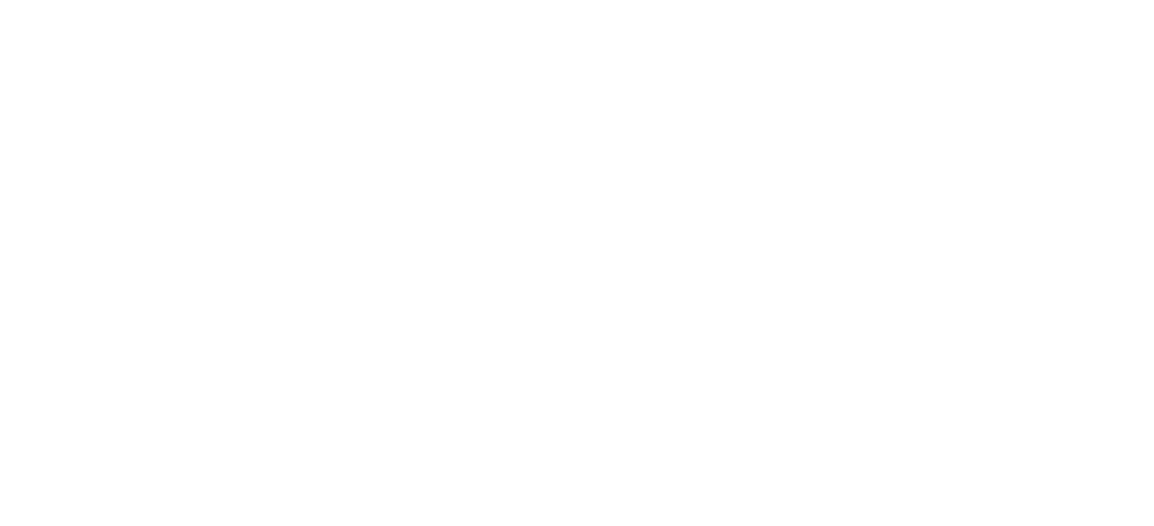
select select "**********"
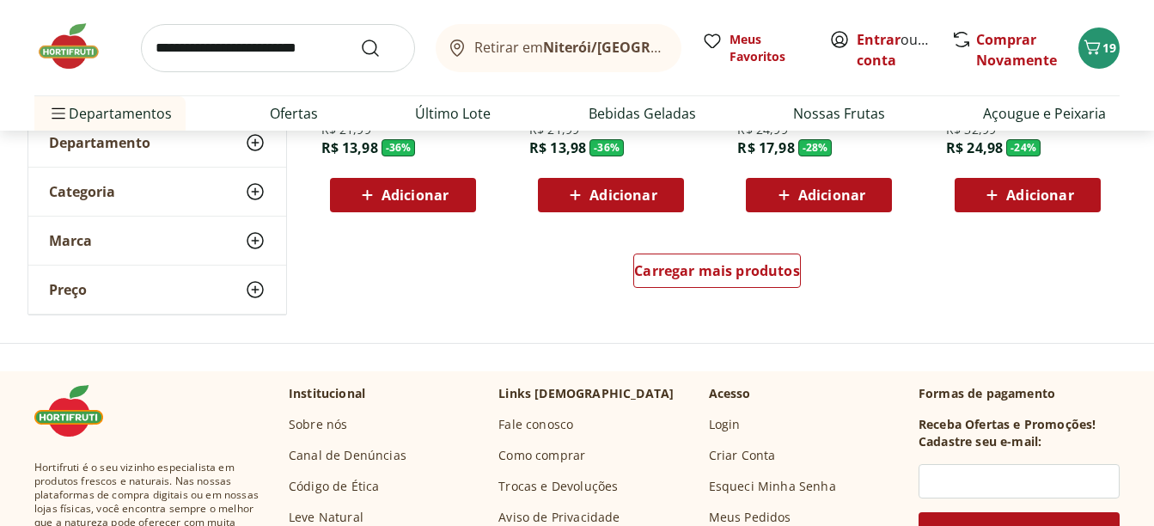
scroll to position [1187, 0]
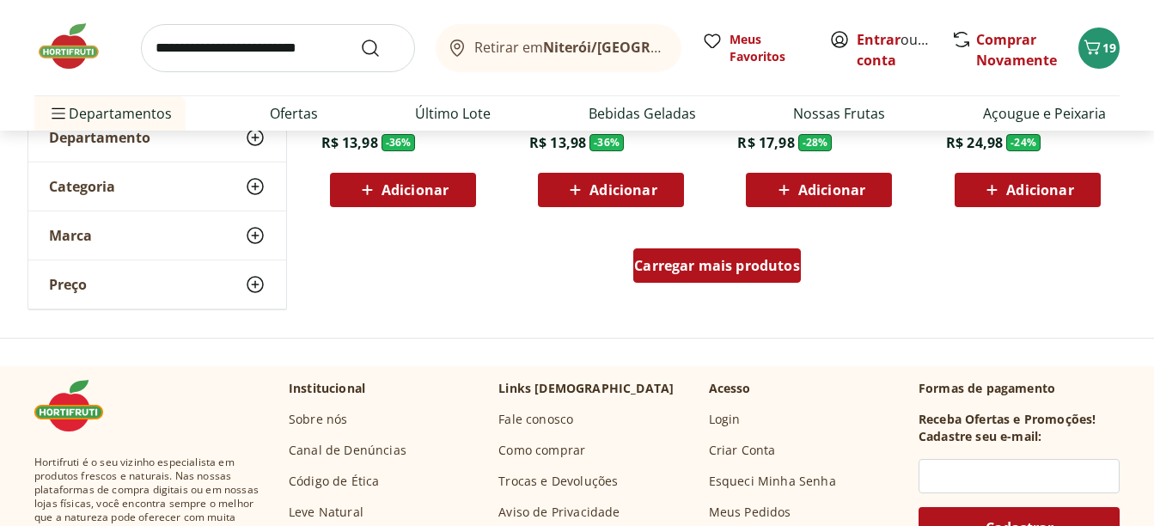
click at [732, 267] on span "Carregar mais produtos" at bounding box center [717, 266] width 166 height 14
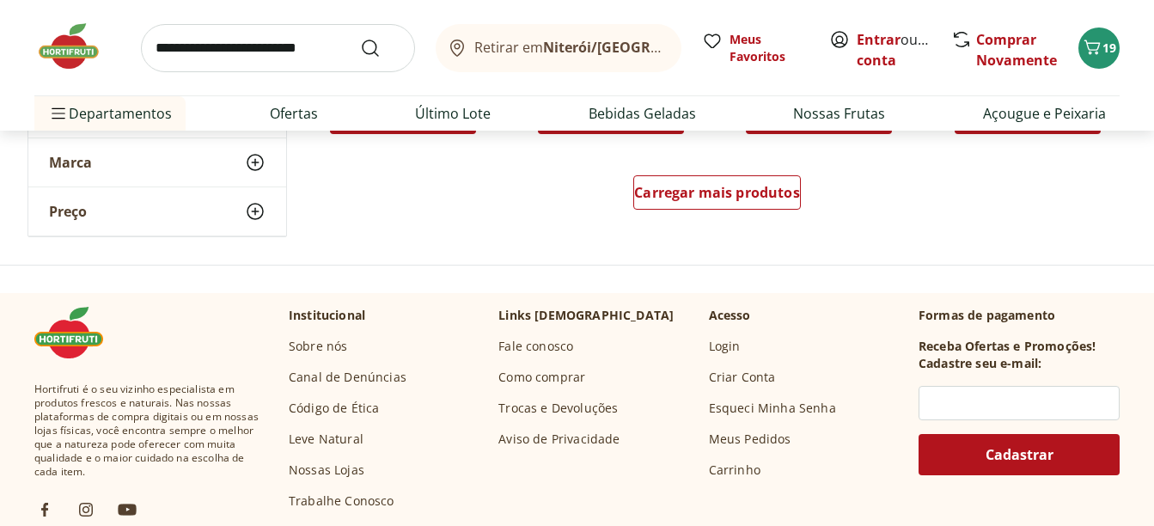
scroll to position [2402, 0]
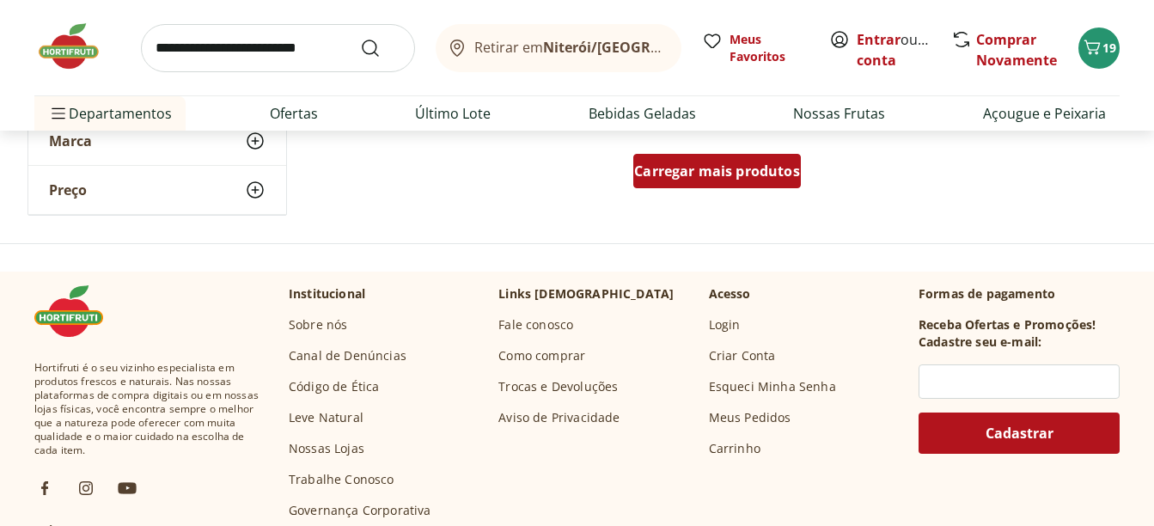
click at [707, 178] on span "Carregar mais produtos" at bounding box center [717, 171] width 166 height 14
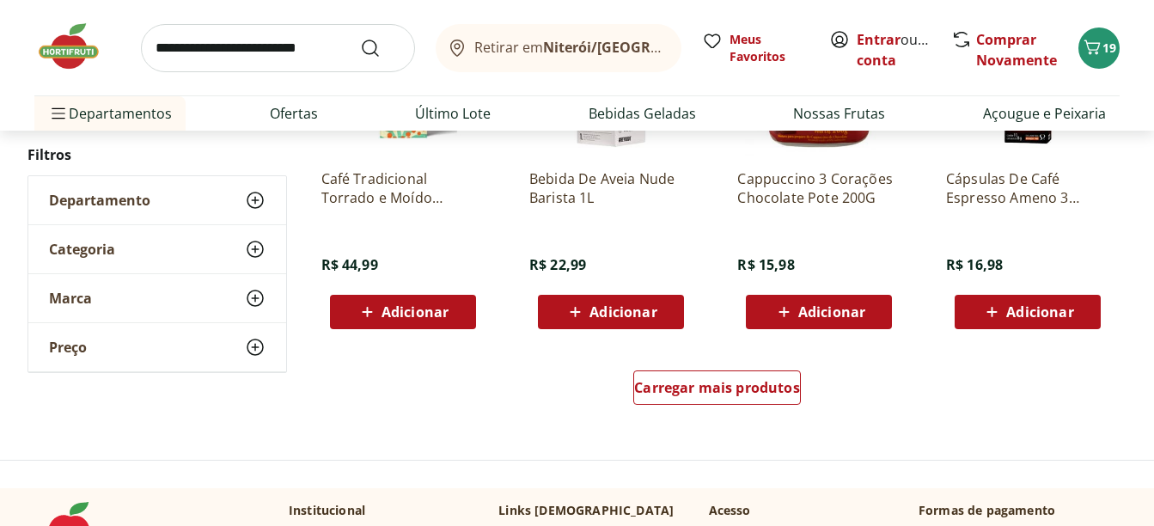
scroll to position [3342, 0]
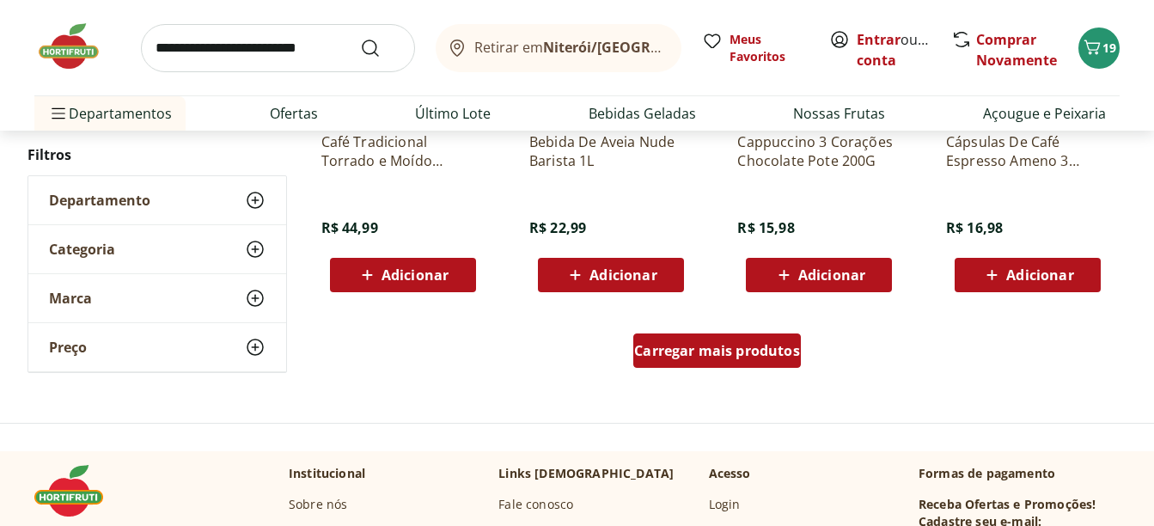
click at [661, 350] on span "Carregar mais produtos" at bounding box center [717, 351] width 166 height 14
